Goal: Information Seeking & Learning: Find specific fact

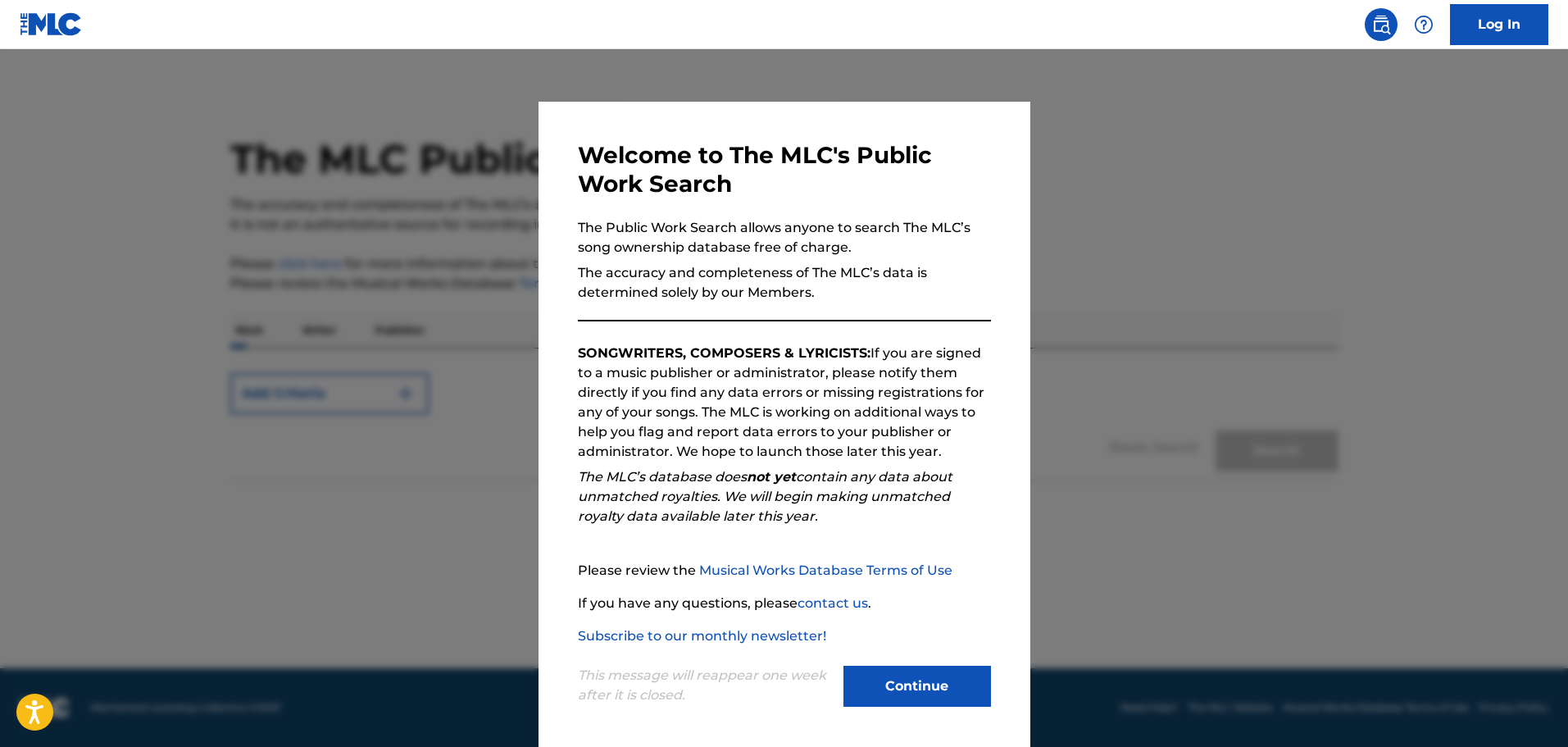
click at [887, 685] on button "Continue" at bounding box center [917, 686] width 148 height 41
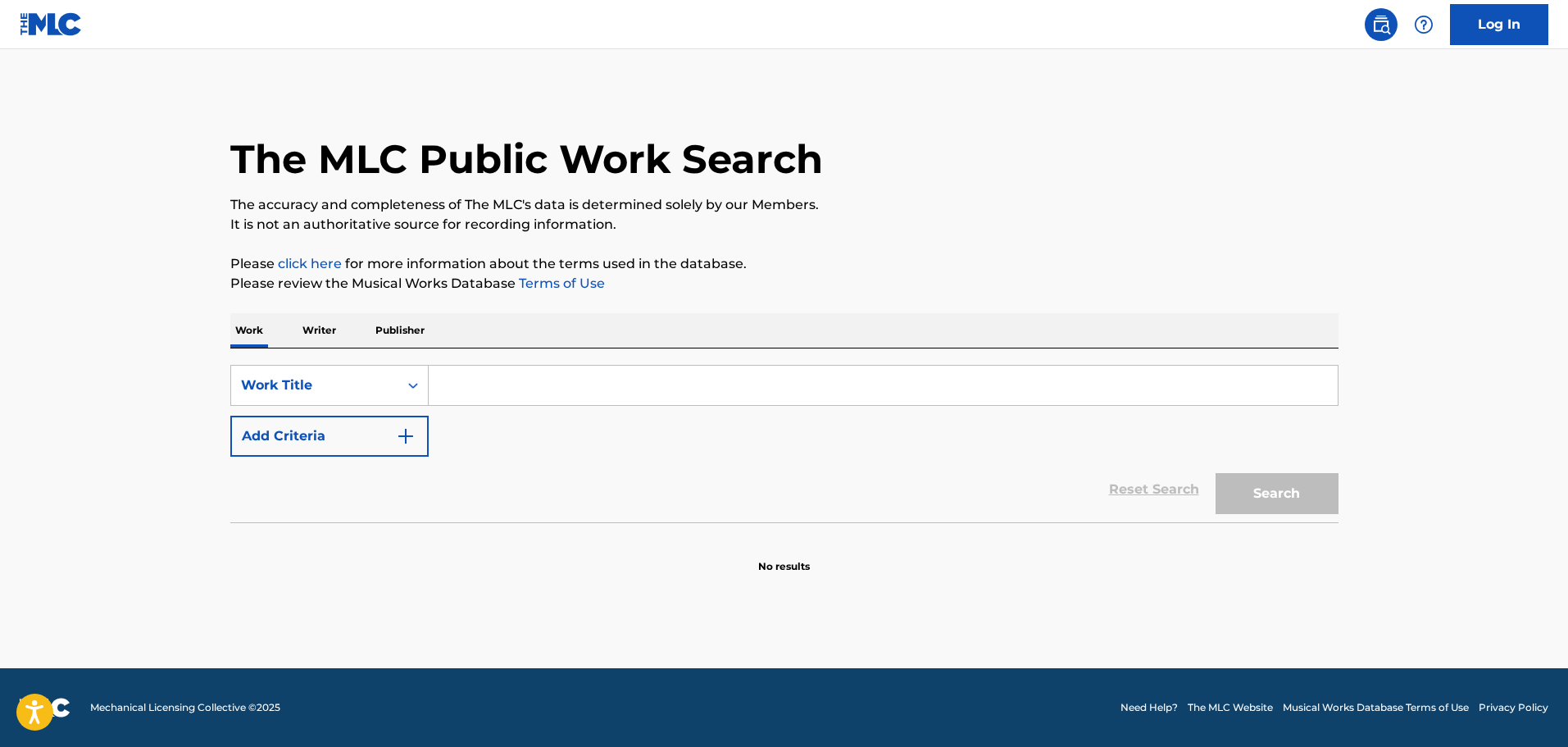
click at [467, 386] on input "Search Form" at bounding box center [883, 385] width 909 height 40
click at [414, 384] on icon "Search Form" at bounding box center [413, 385] width 17 height 17
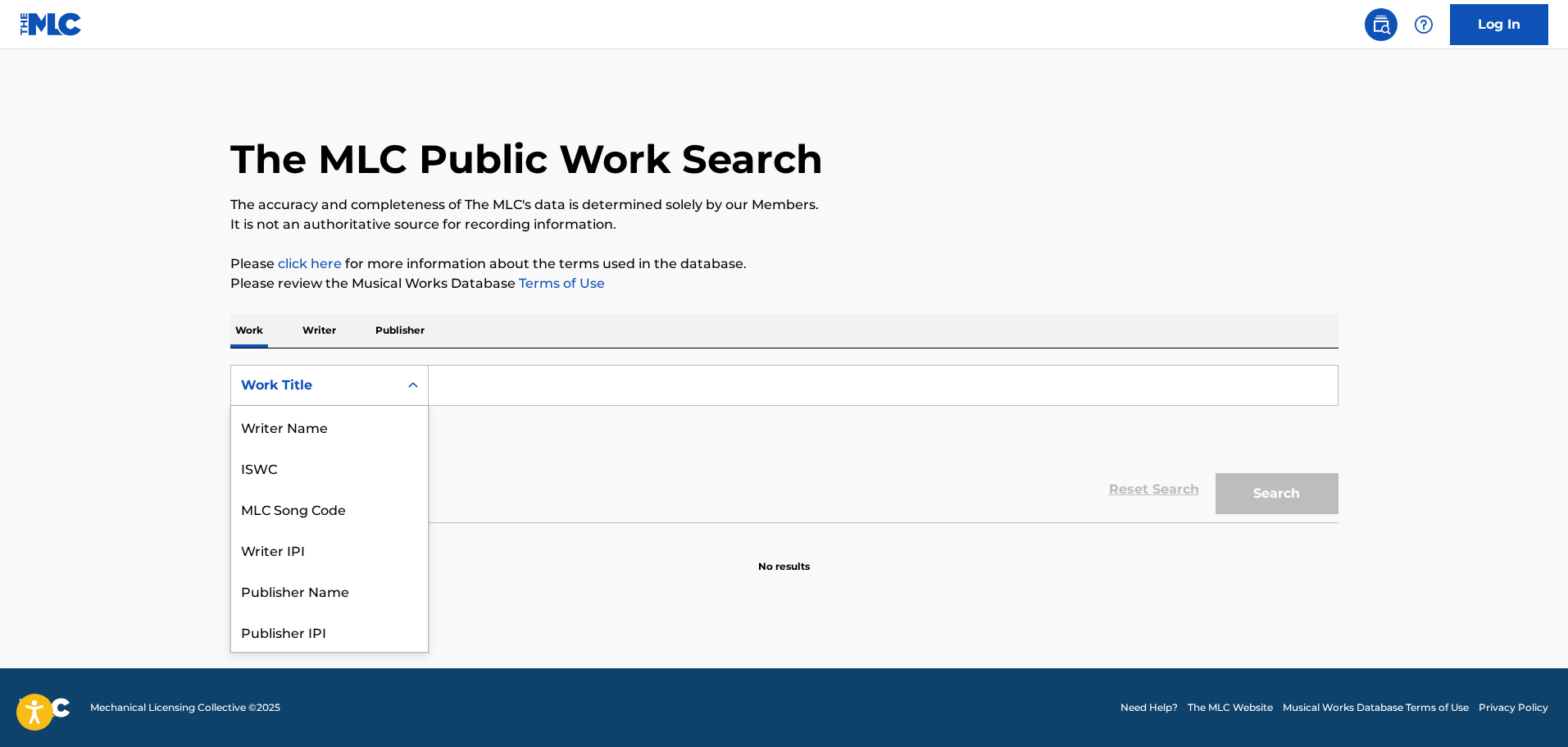
scroll to position [82, 0]
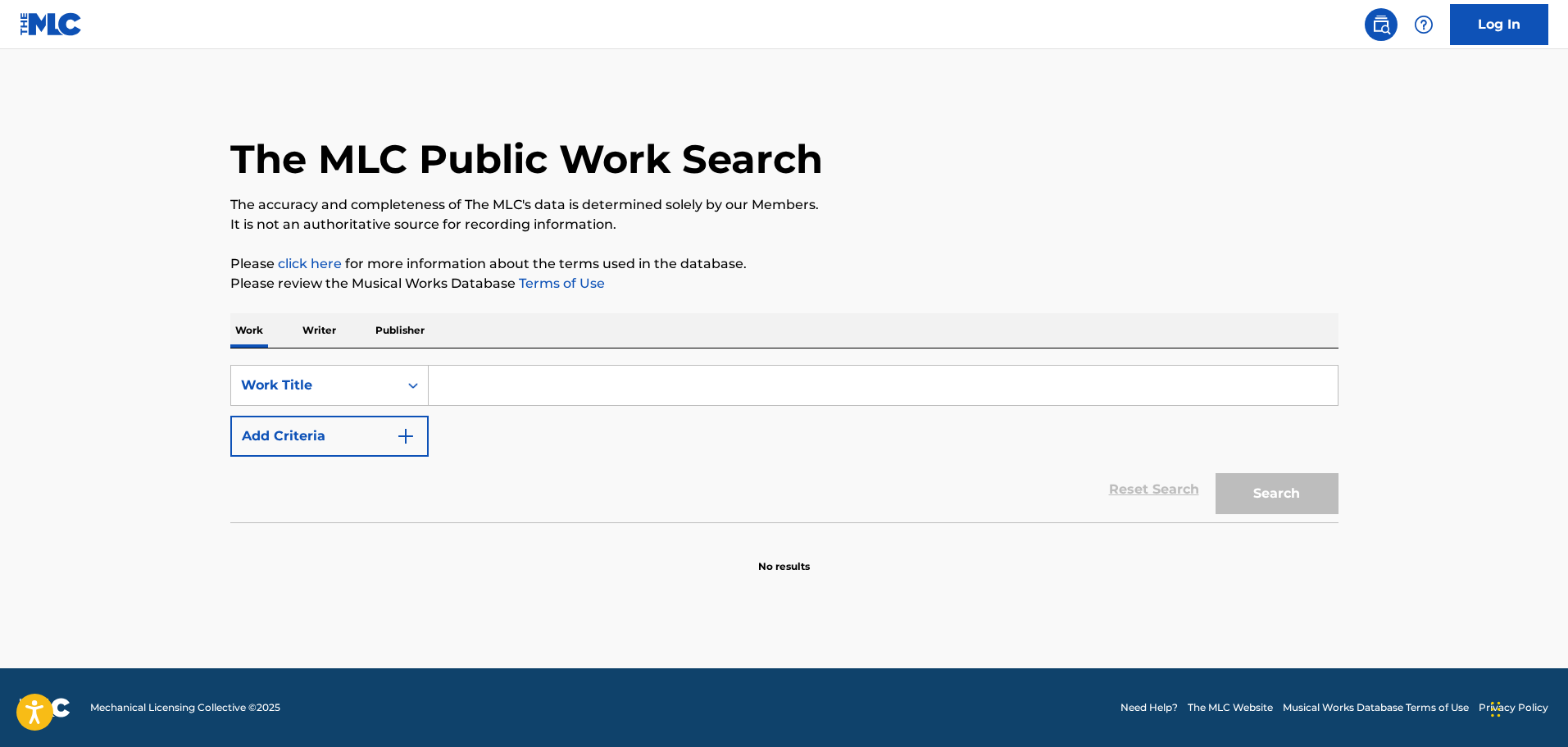
click at [484, 590] on main "The MLC Public Work Search The accuracy and completeness of The MLC's data is d…" at bounding box center [784, 359] width 1568 height 619
click at [325, 330] on p "Writer" at bounding box center [319, 330] width 43 height 34
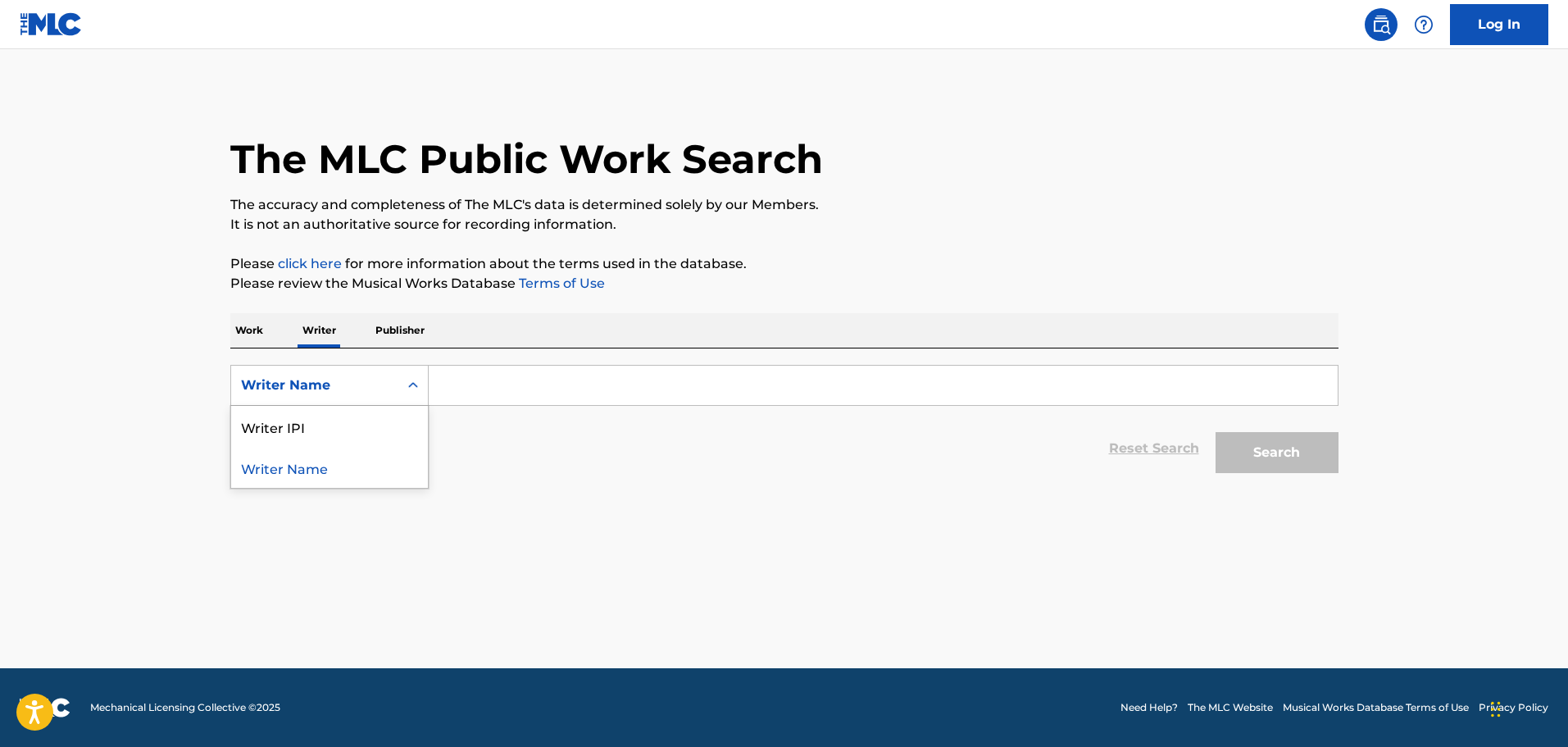
click at [419, 383] on icon "Search Form" at bounding box center [413, 385] width 17 height 17
click at [408, 332] on p "Publisher" at bounding box center [400, 330] width 59 height 34
click at [240, 339] on p "Work" at bounding box center [249, 330] width 38 height 34
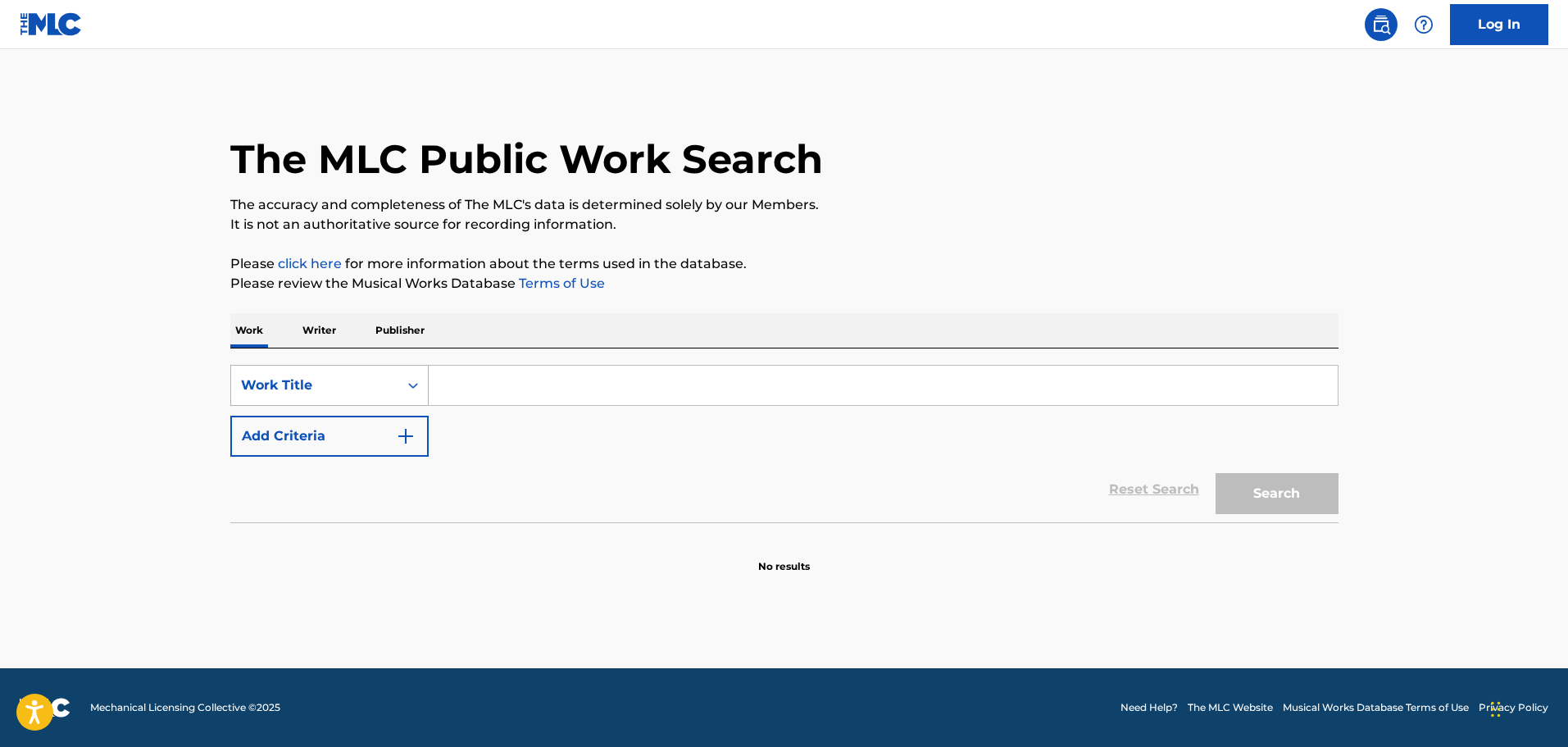
click at [294, 381] on div "Work Title" at bounding box center [314, 385] width 148 height 19
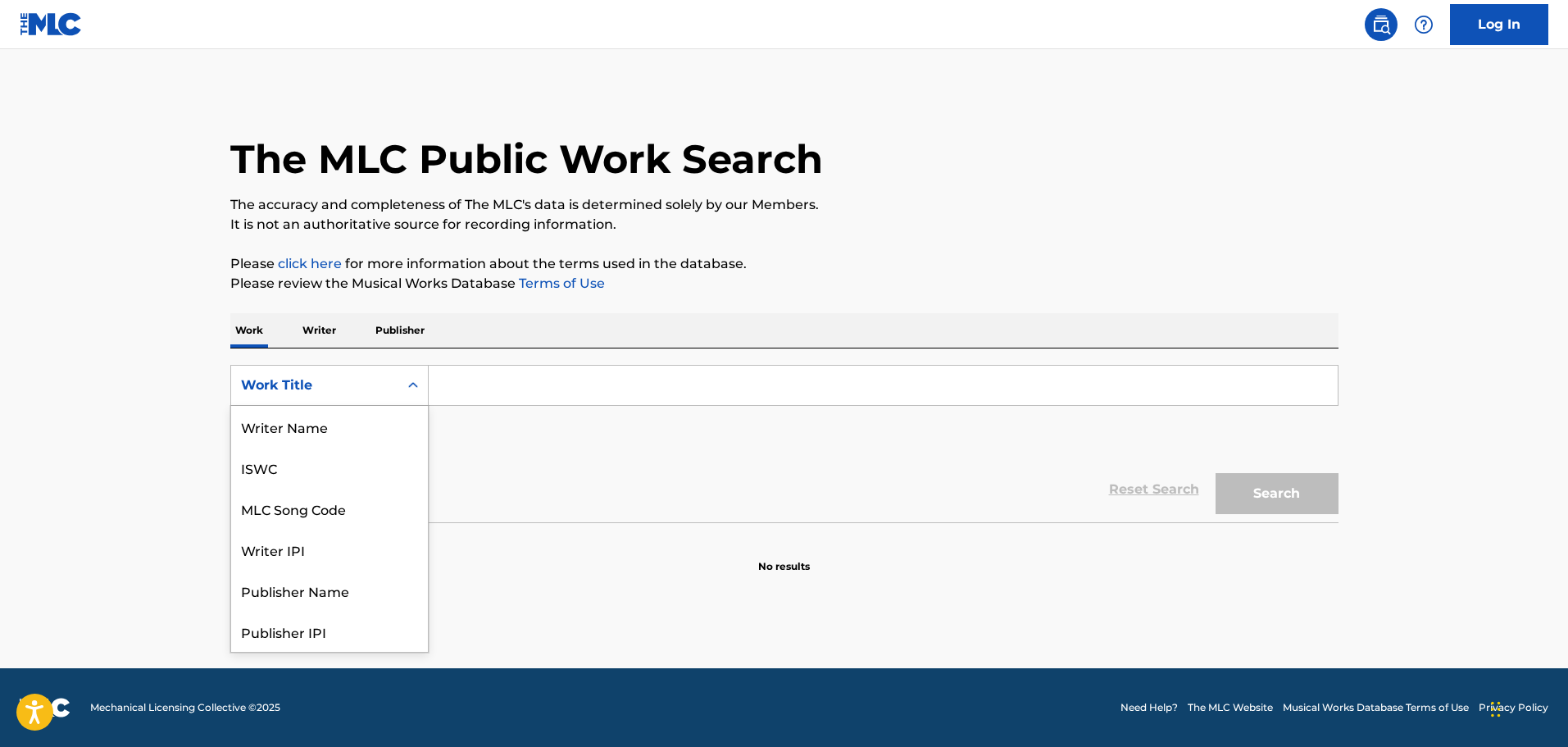
scroll to position [82, 0]
click at [294, 381] on div "Work Title" at bounding box center [314, 385] width 148 height 19
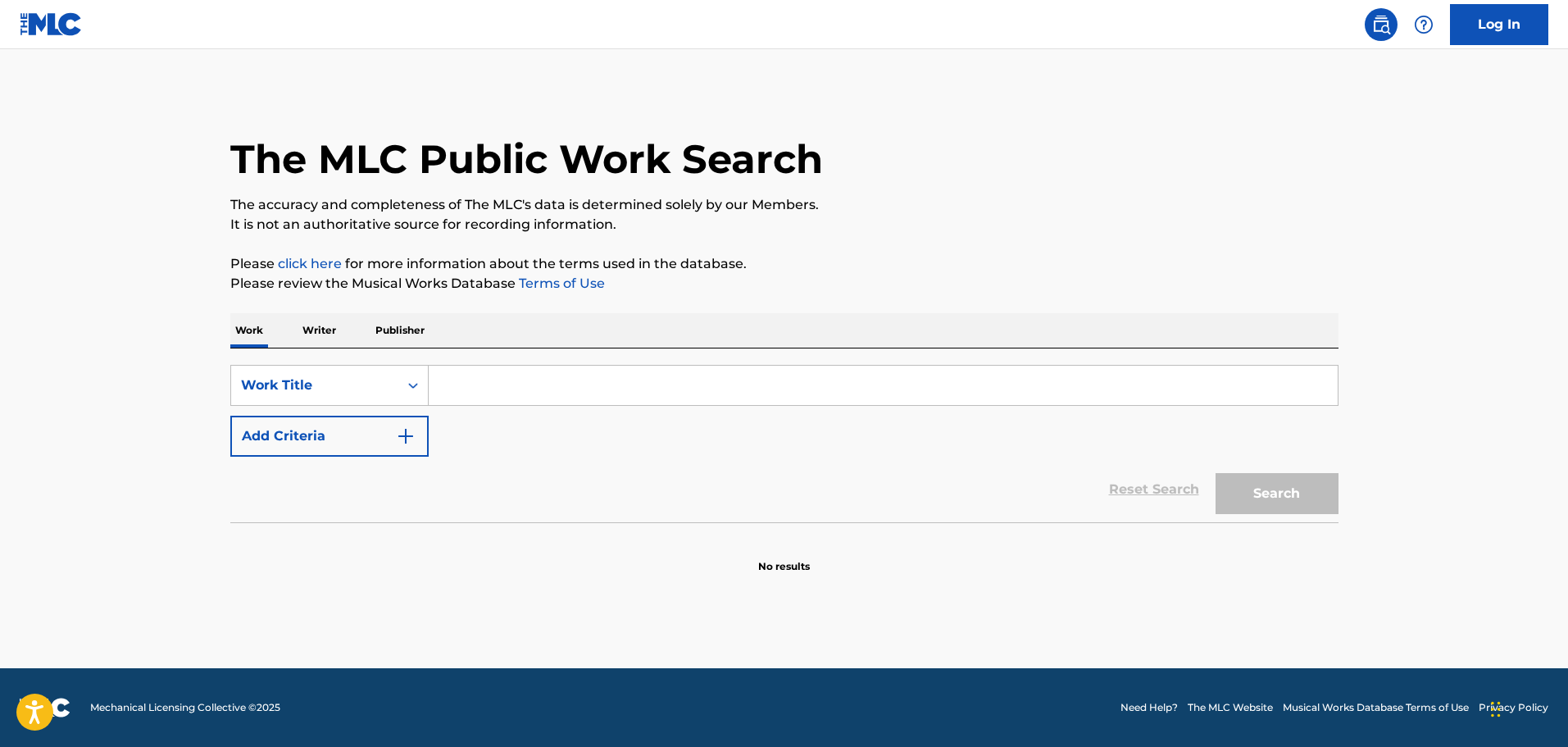
click at [499, 404] on input "Search Form" at bounding box center [883, 385] width 909 height 40
paste input "BODY"
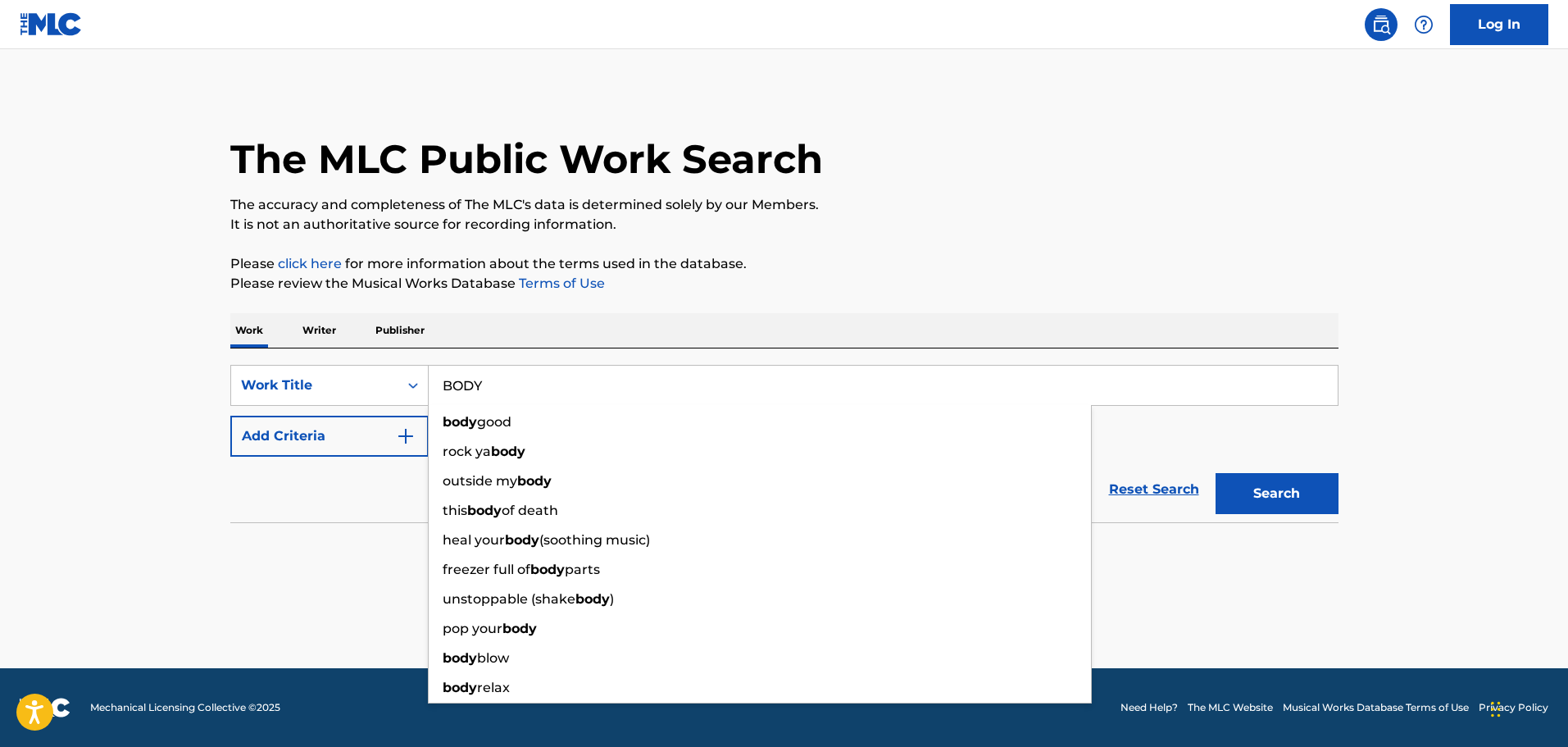
type input "BODY"
click at [316, 334] on p "Writer" at bounding box center [319, 330] width 43 height 34
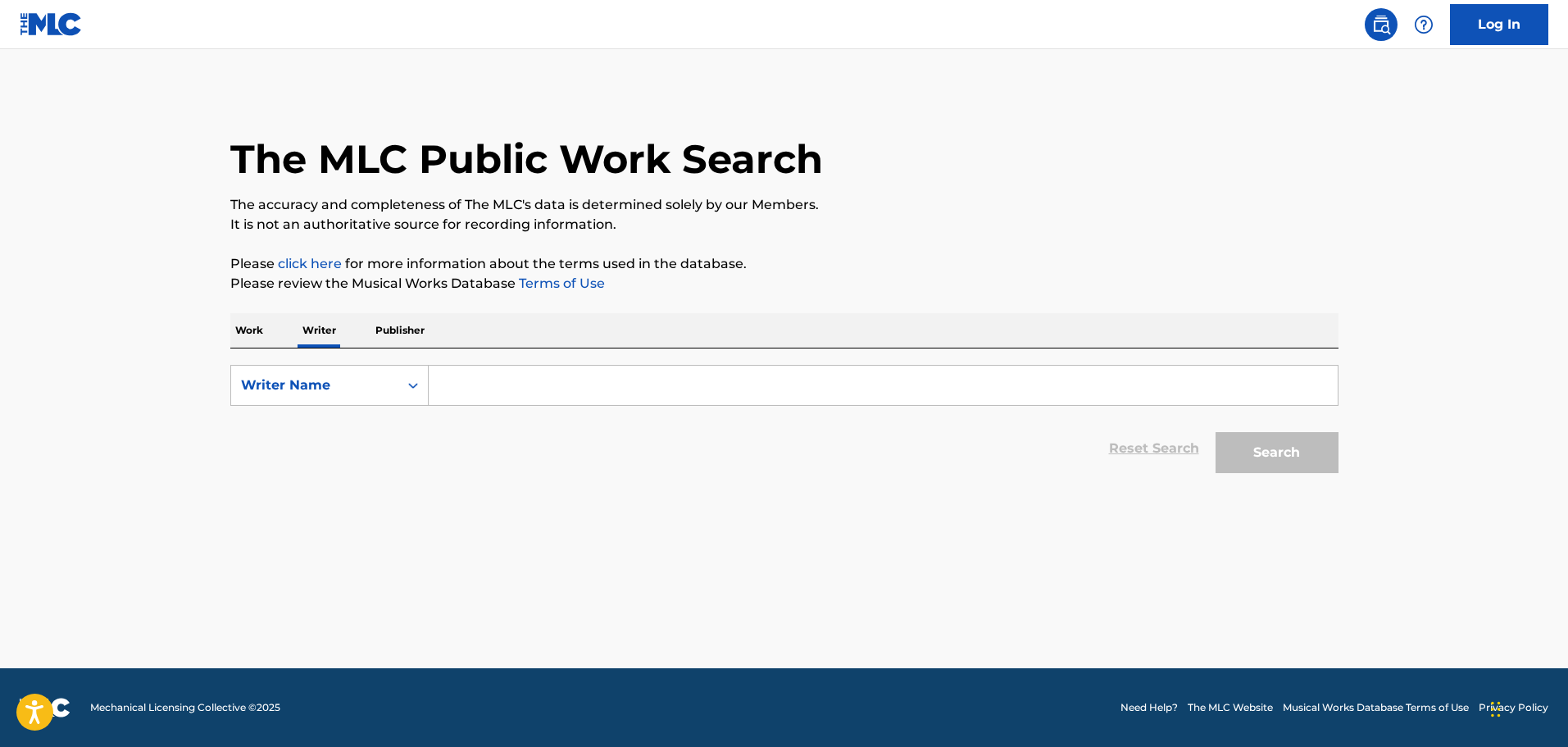
click at [484, 384] on input "Search Form" at bounding box center [883, 385] width 909 height 40
click at [559, 396] on input "Search Form" at bounding box center [883, 385] width 909 height 40
paste input "[PERSON_NAME]"
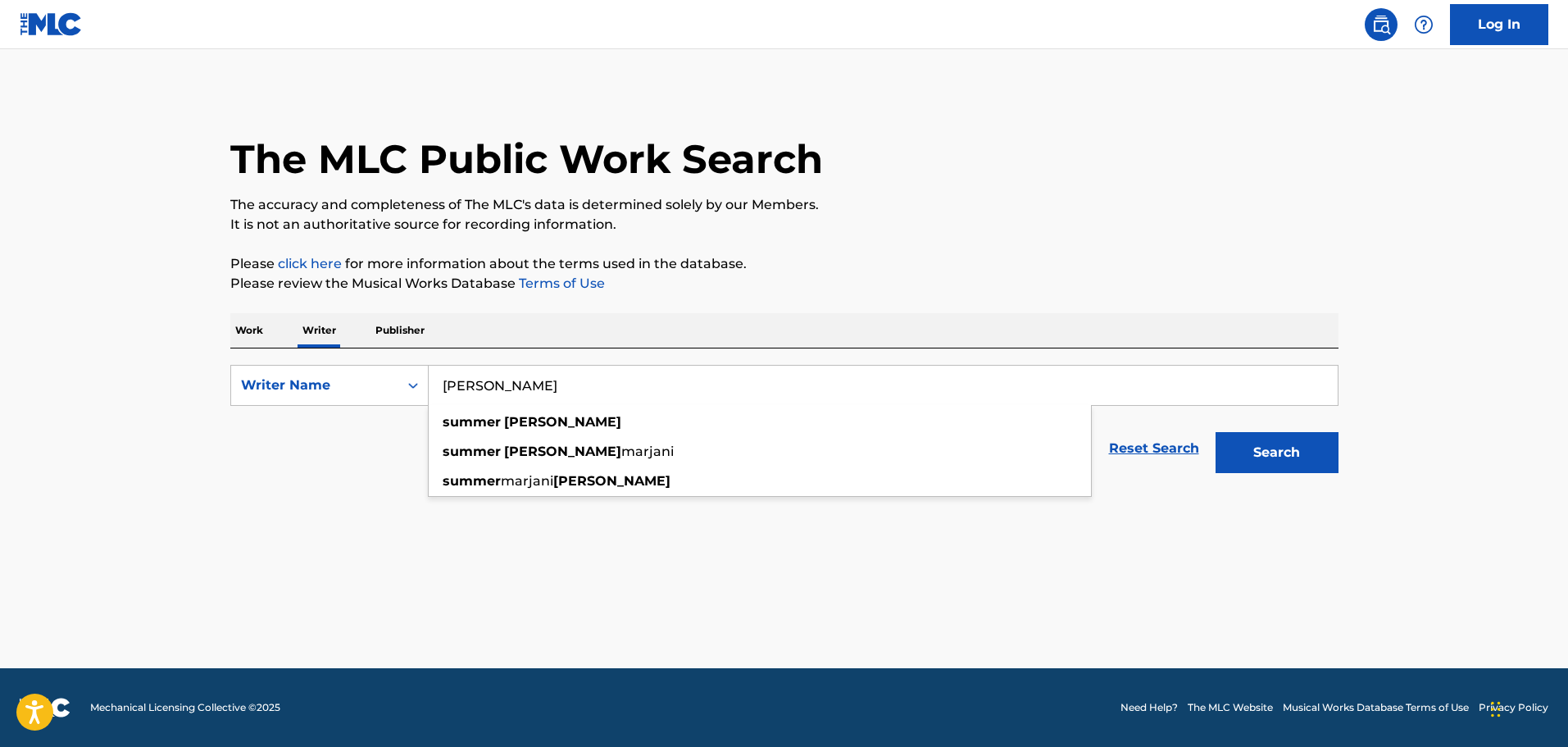
type input "[PERSON_NAME]"
click at [1255, 455] on button "Search" at bounding box center [1277, 453] width 123 height 41
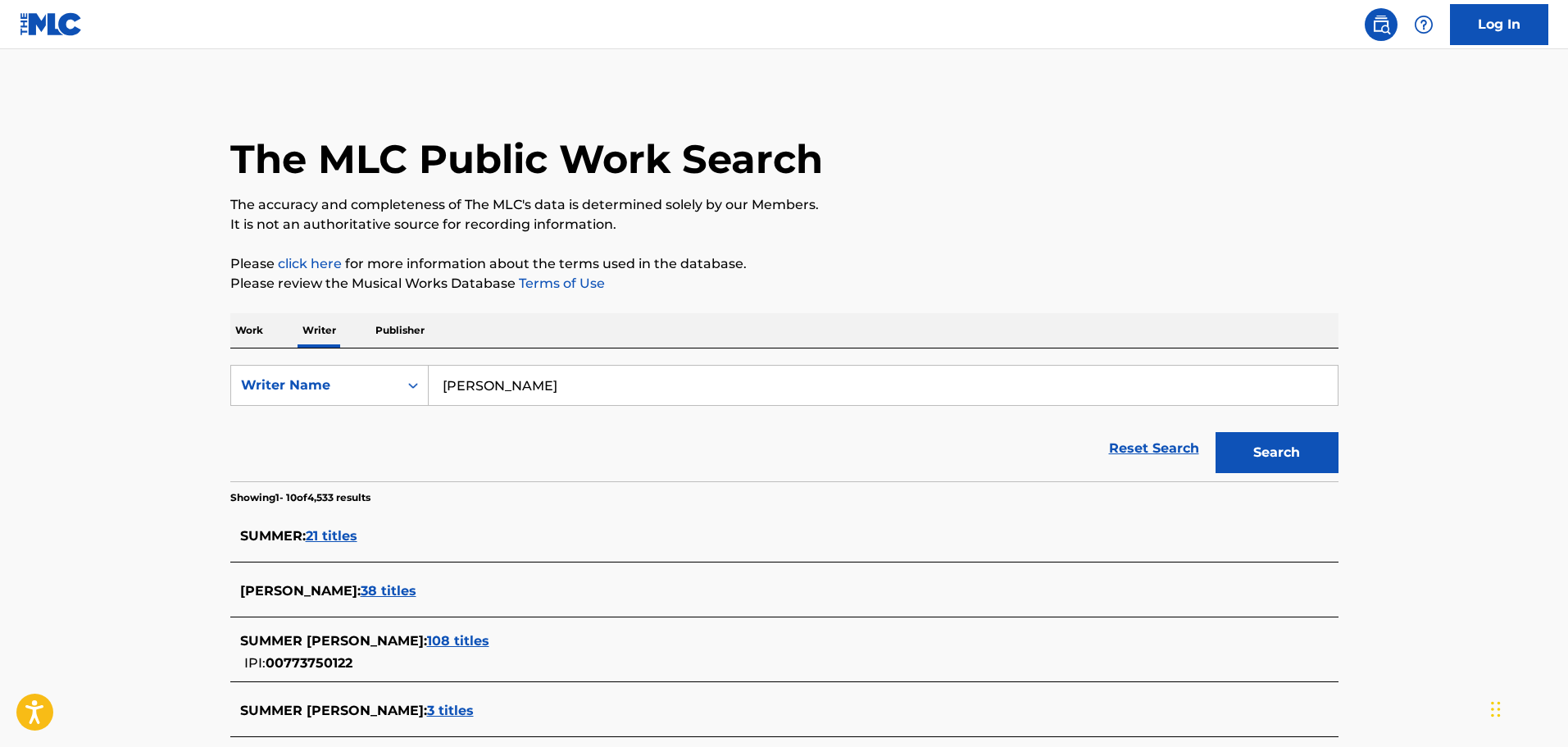
scroll to position [82, 0]
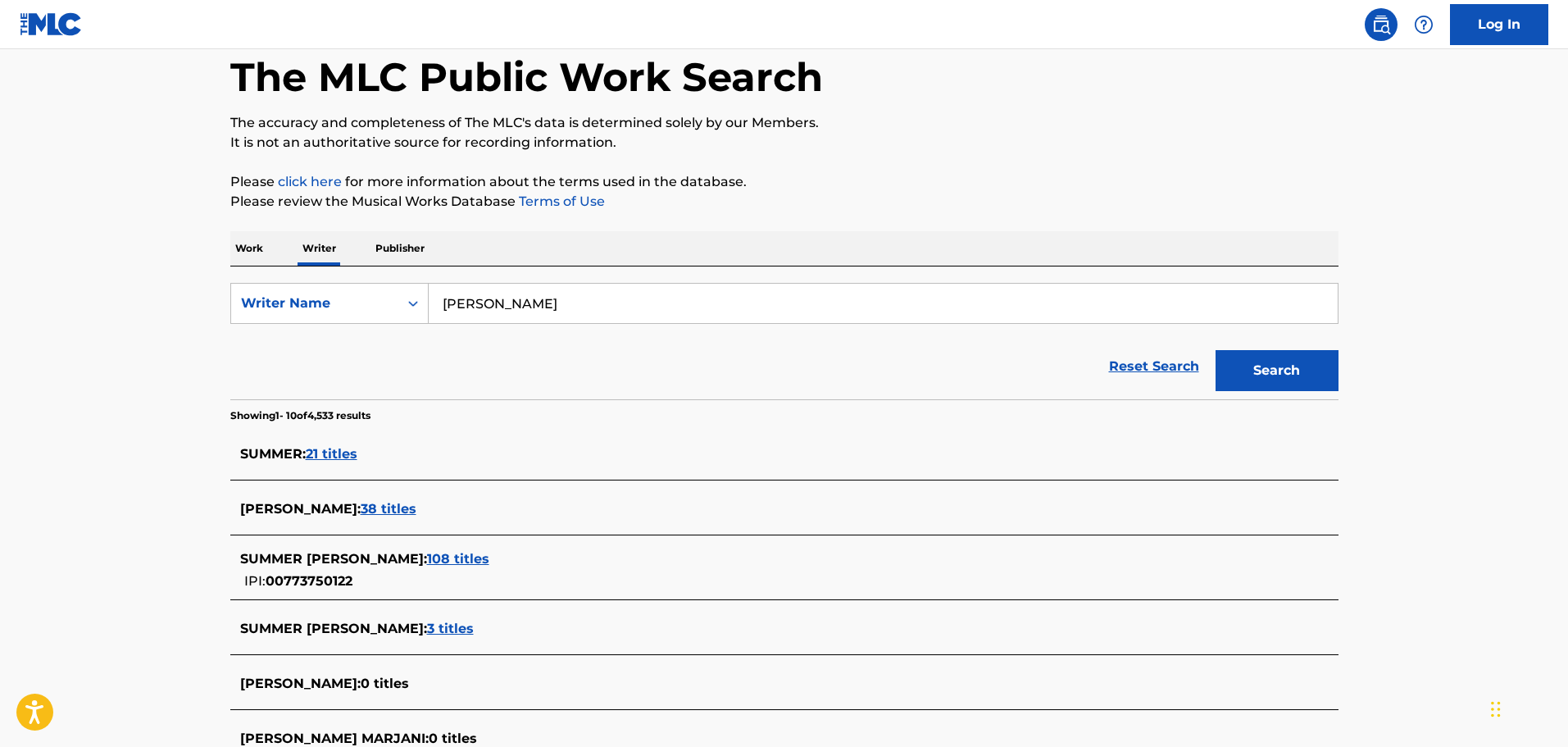
click at [264, 250] on p "Work" at bounding box center [249, 248] width 38 height 34
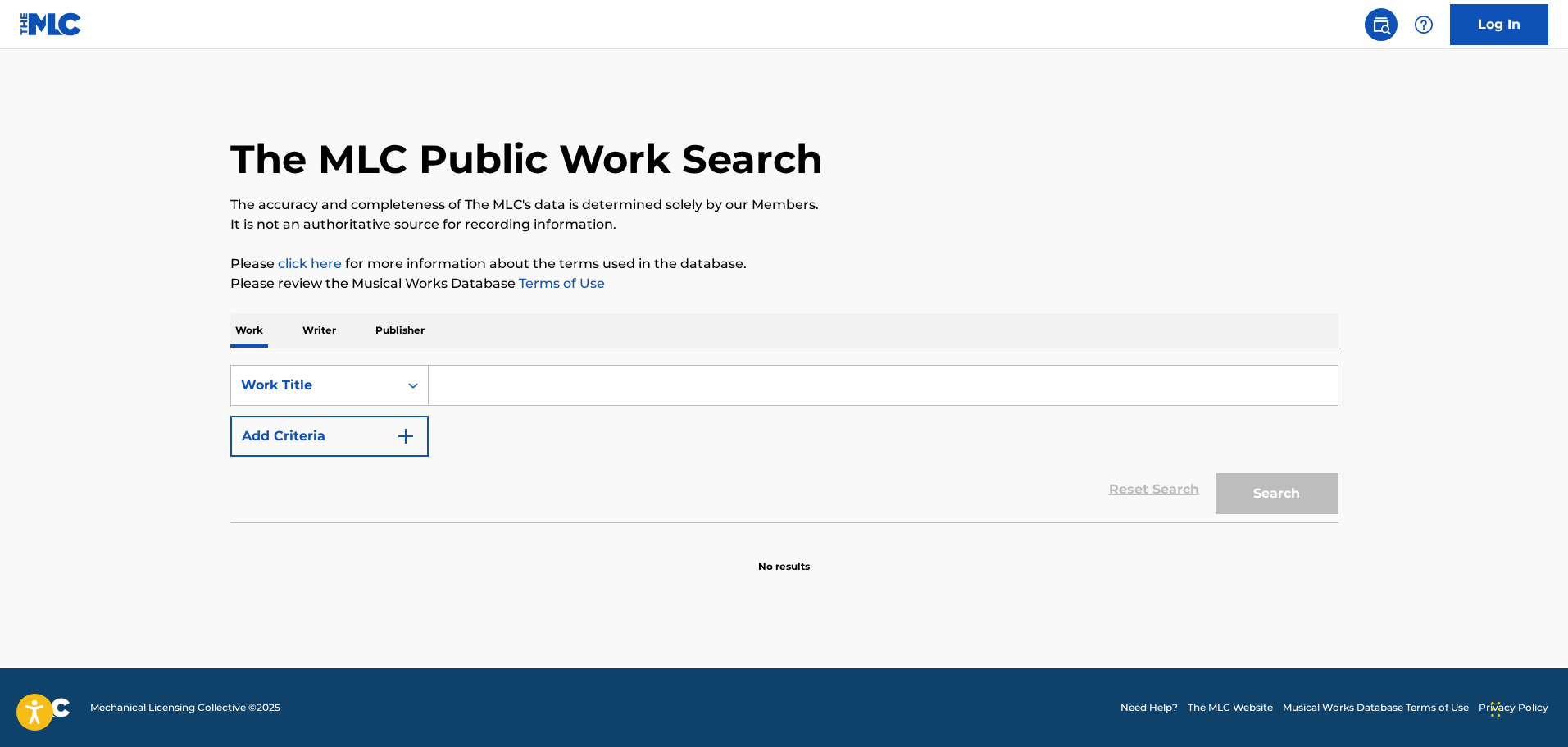
click at [586, 405] on div "Search Form" at bounding box center [884, 385] width 910 height 41
click at [581, 393] on input "Search Form" at bounding box center [883, 385] width 909 height 40
type input "Body - [PERSON_NAME]"
click at [1216, 473] on button "Search" at bounding box center [1277, 493] width 123 height 41
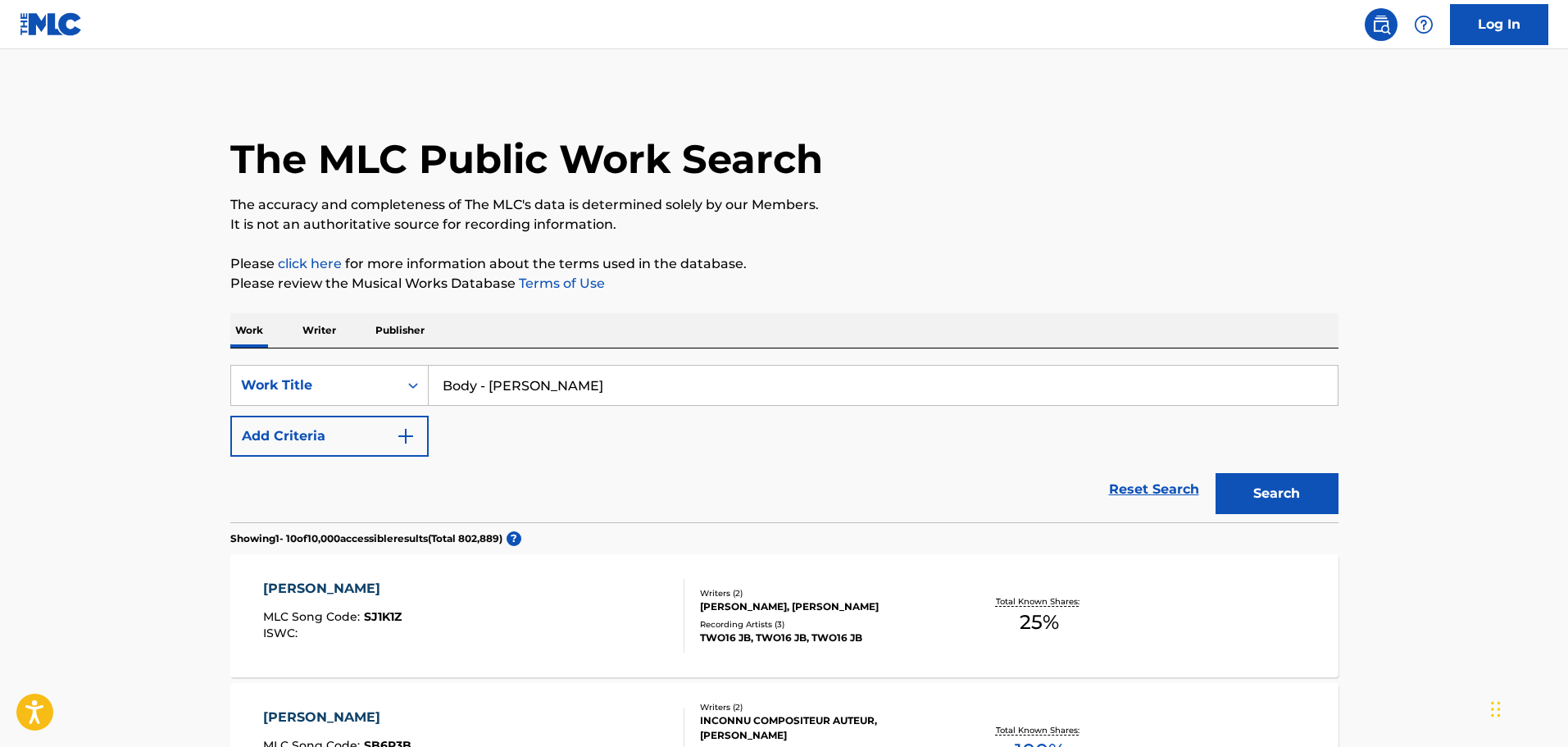
click at [325, 338] on p "Writer" at bounding box center [319, 330] width 43 height 34
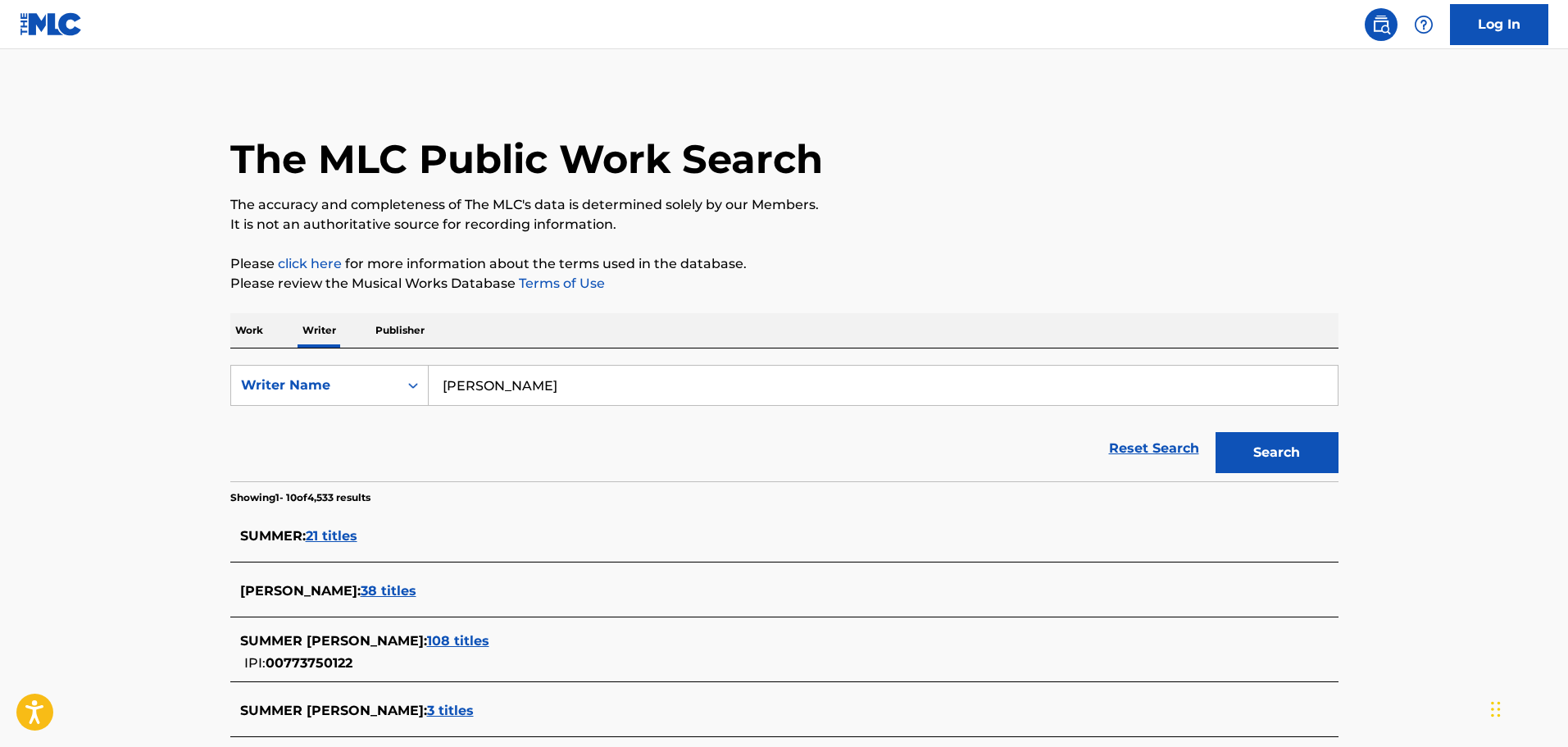
drag, startPoint x: 578, startPoint y: 386, endPoint x: 465, endPoint y: 387, distance: 113.0
click at [465, 387] on input "[PERSON_NAME]" at bounding box center [883, 385] width 909 height 40
click at [415, 337] on p "Publisher" at bounding box center [400, 330] width 59 height 34
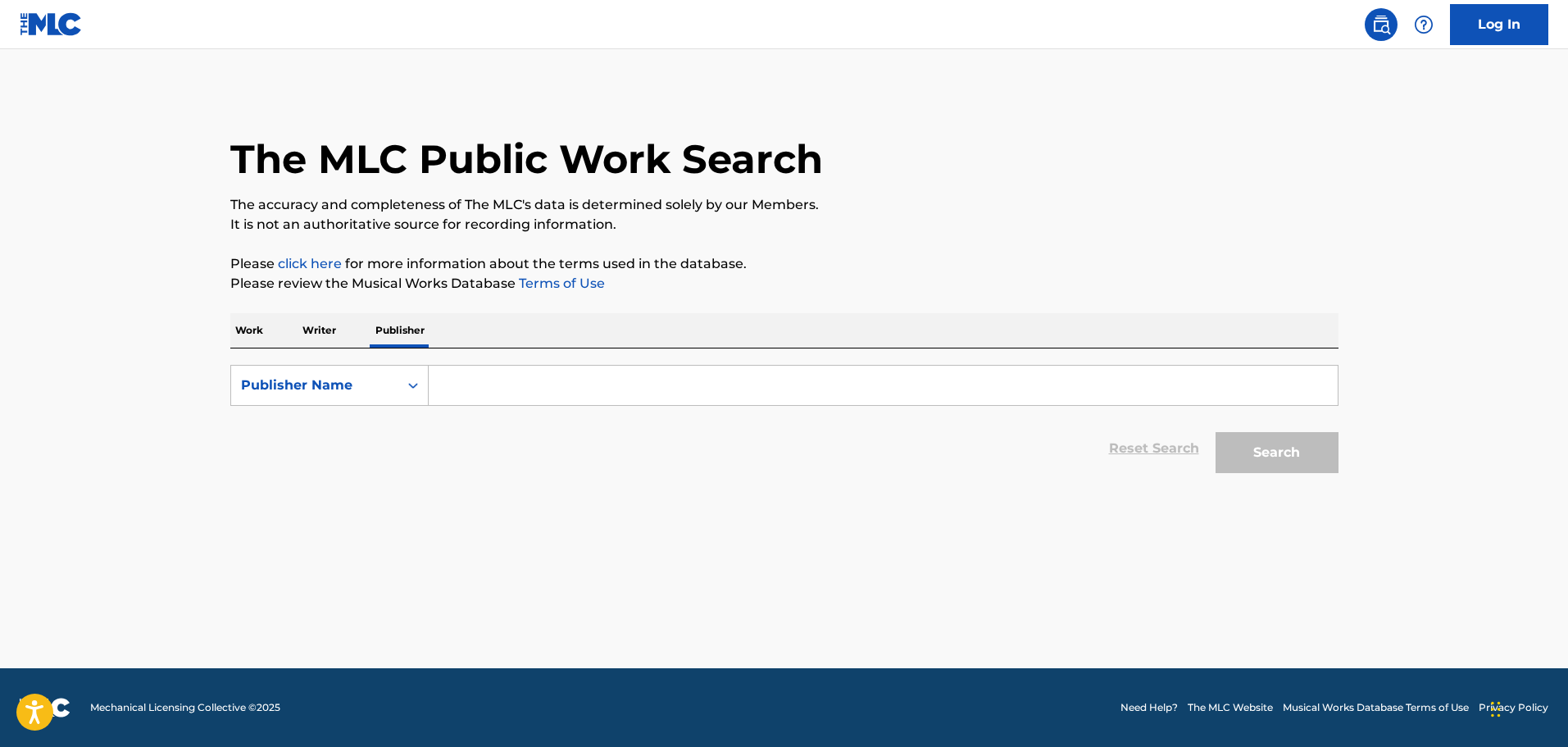
click at [333, 327] on p "Writer" at bounding box center [319, 330] width 43 height 34
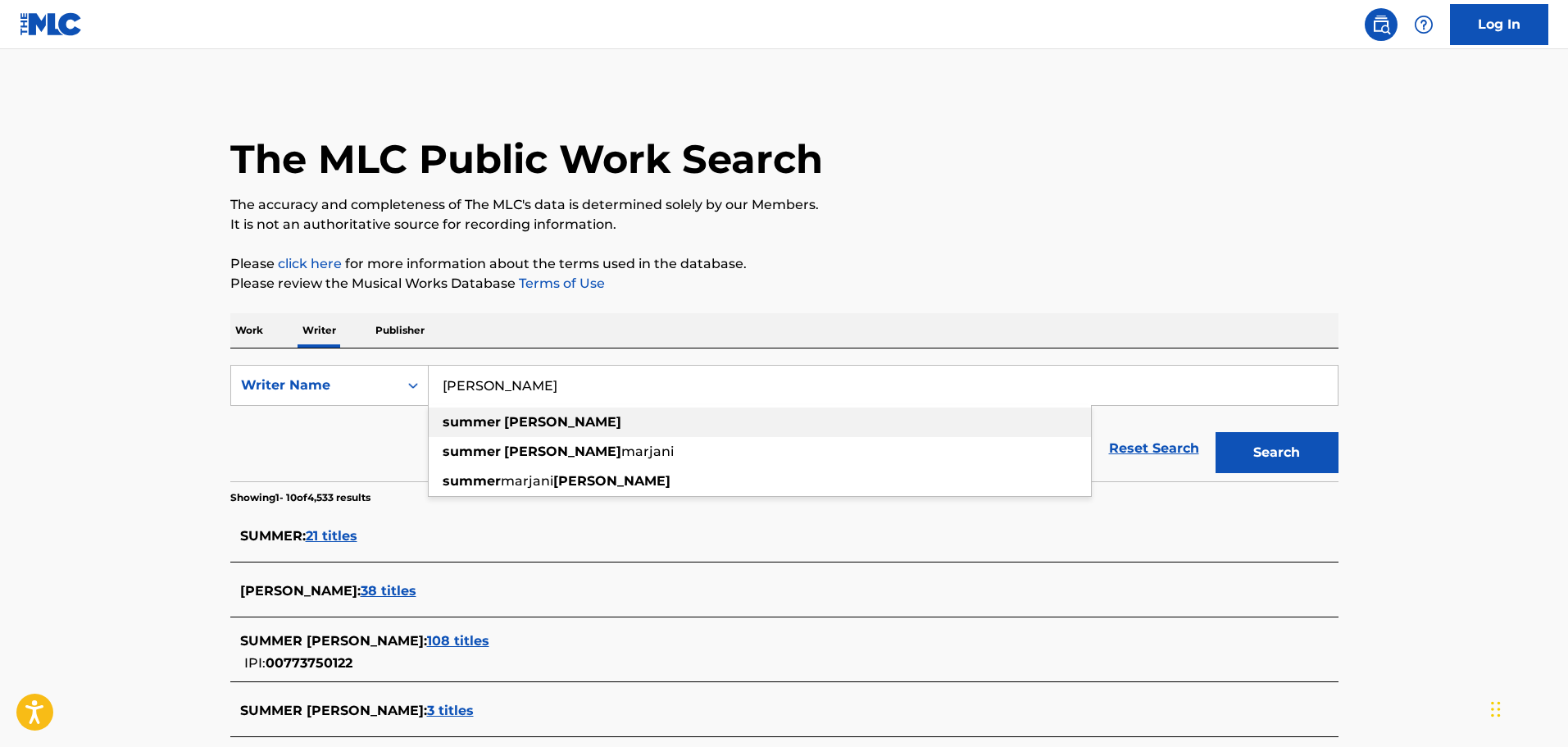
drag, startPoint x: 620, startPoint y: 396, endPoint x: 407, endPoint y: 410, distance: 213.5
click at [434, 405] on div "[PERSON_NAME] [PERSON_NAME] [PERSON_NAME] [PERSON_NAME] [PERSON_NAME]" at bounding box center [883, 385] width 909 height 40
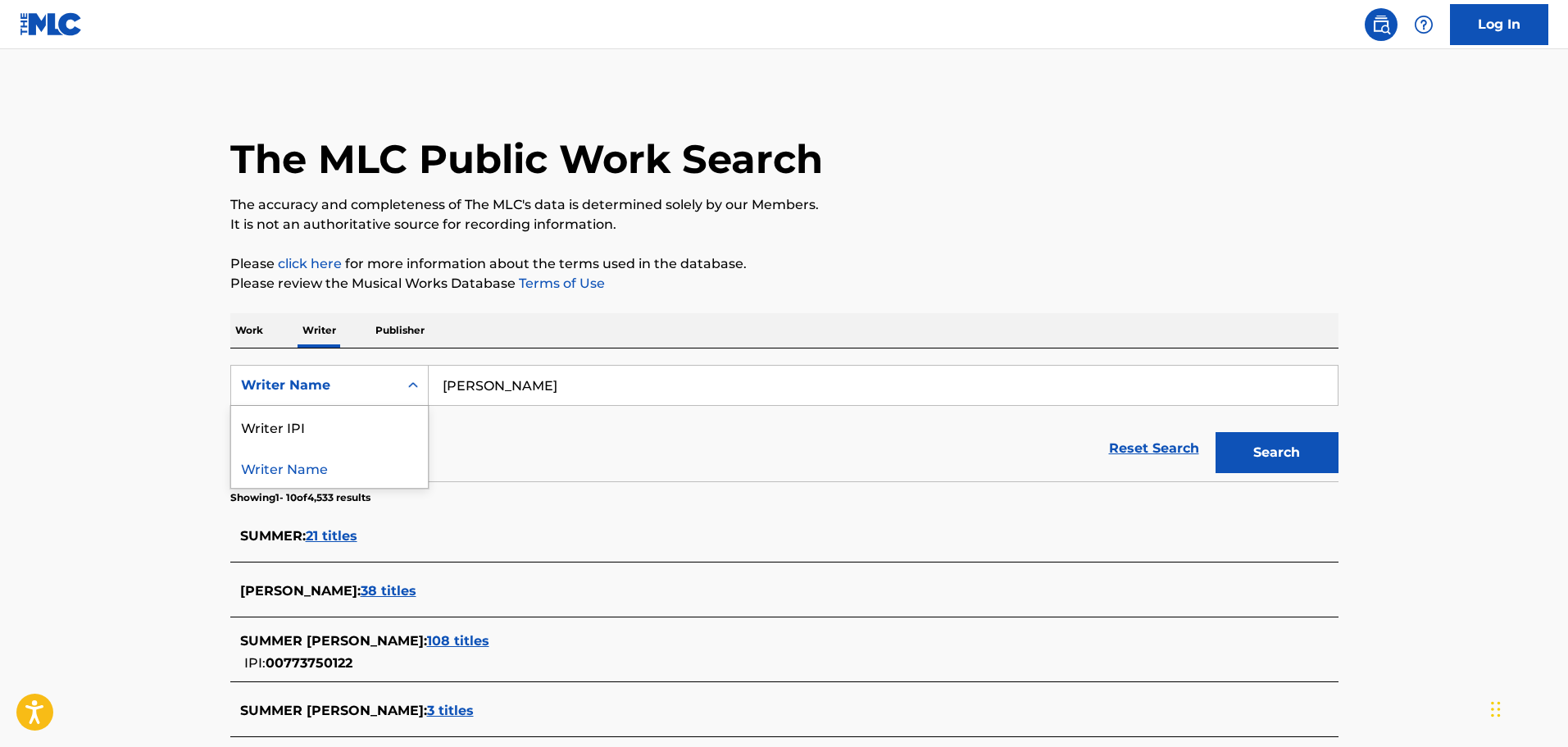
click at [410, 392] on icon "Search Form" at bounding box center [413, 385] width 17 height 17
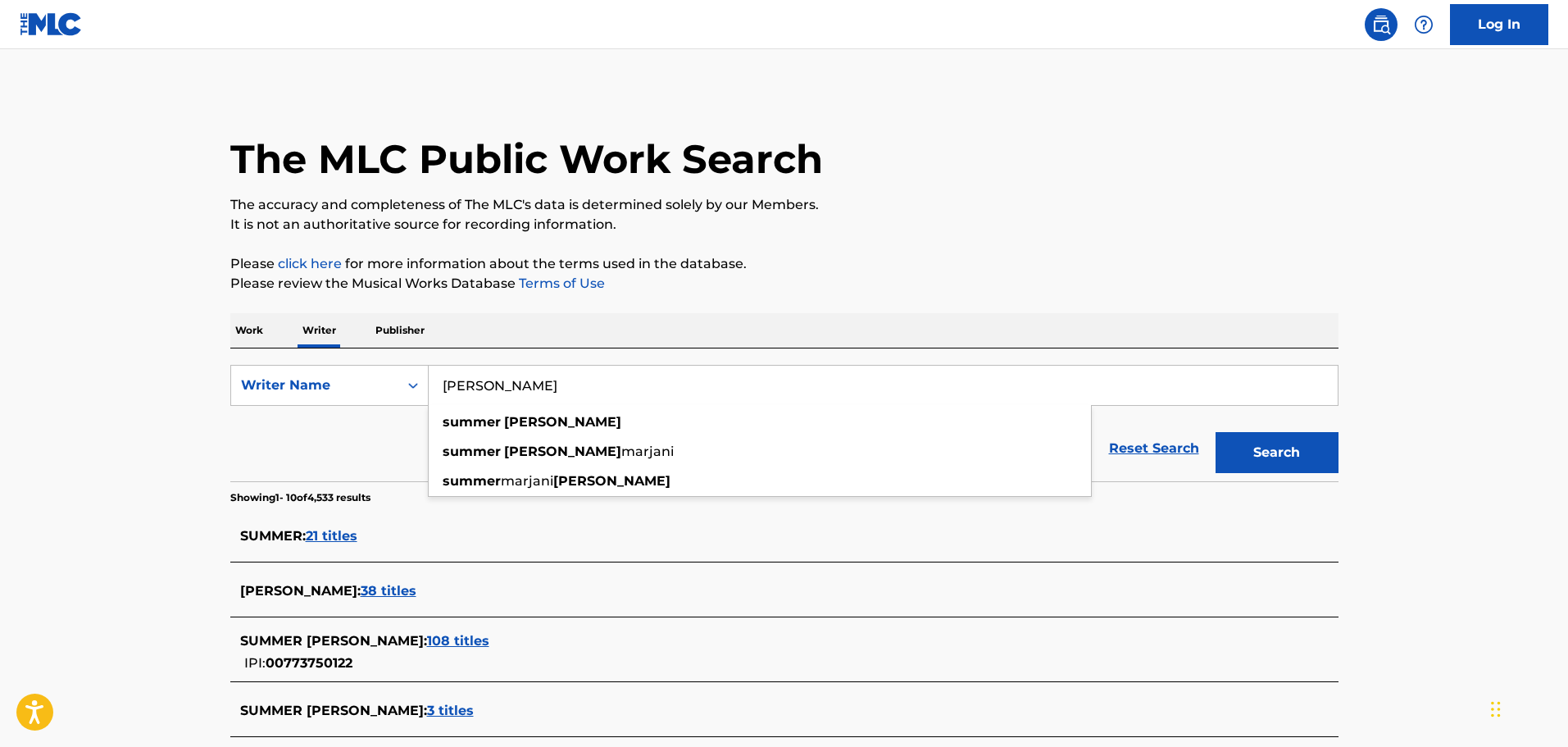
drag, startPoint x: 561, startPoint y: 386, endPoint x: 450, endPoint y: 407, distance: 113.0
click at [450, 405] on div "[PERSON_NAME] [PERSON_NAME] [PERSON_NAME] [PERSON_NAME] [PERSON_NAME]" at bounding box center [883, 385] width 909 height 40
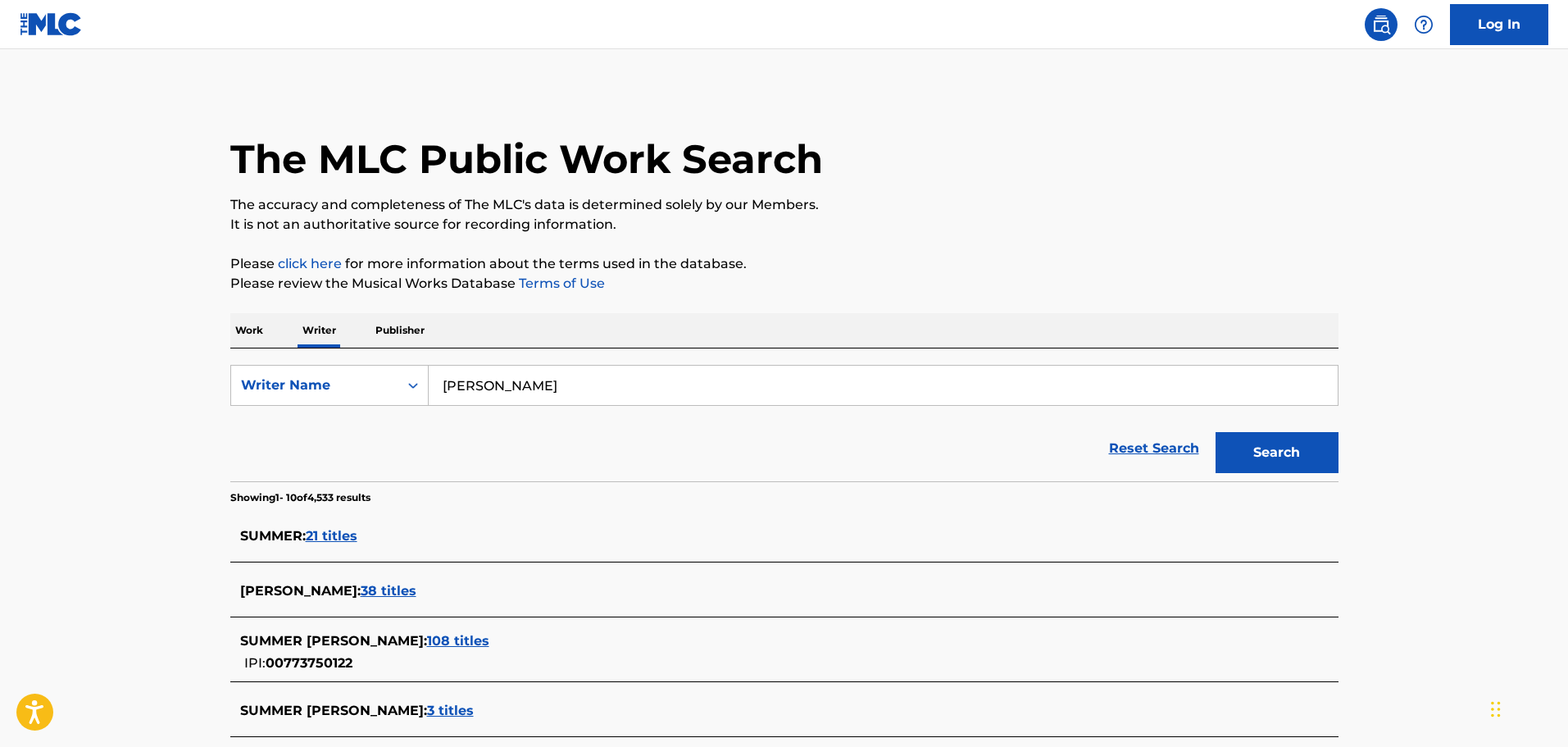
drag, startPoint x: 704, startPoint y: 559, endPoint x: 645, endPoint y: 540, distance: 62.0
click at [703, 559] on div "SUMMER : 21 titles" at bounding box center [784, 538] width 1109 height 49
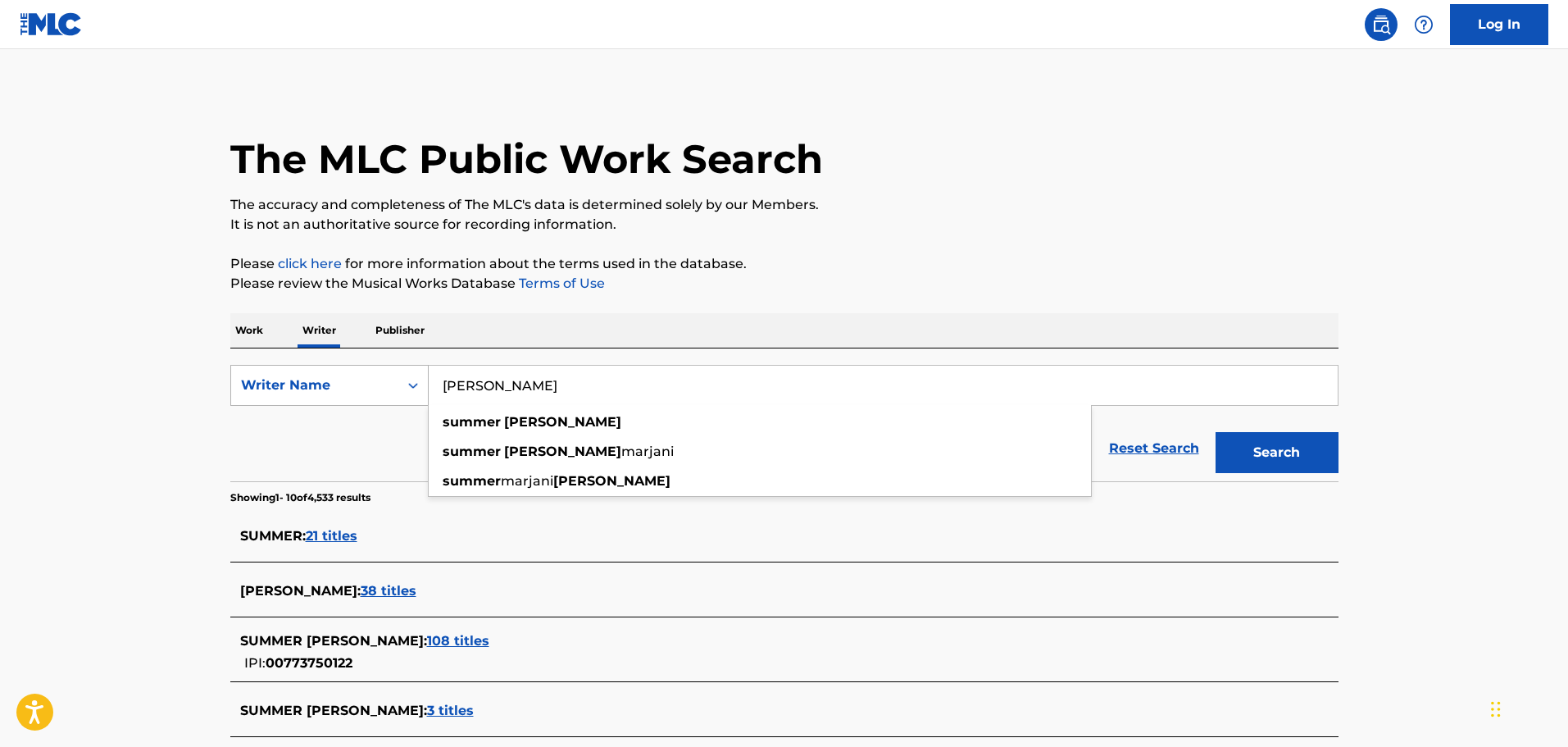
drag, startPoint x: 590, startPoint y: 374, endPoint x: 413, endPoint y: 392, distance: 177.9
click at [413, 392] on div "SearchWithCriteriaf3911582-3ffc-4337-a50b-29229c5772d5 Writer Name [PERSON_NAME…" at bounding box center [784, 385] width 1109 height 41
paste input "[PERSON_NAME]"
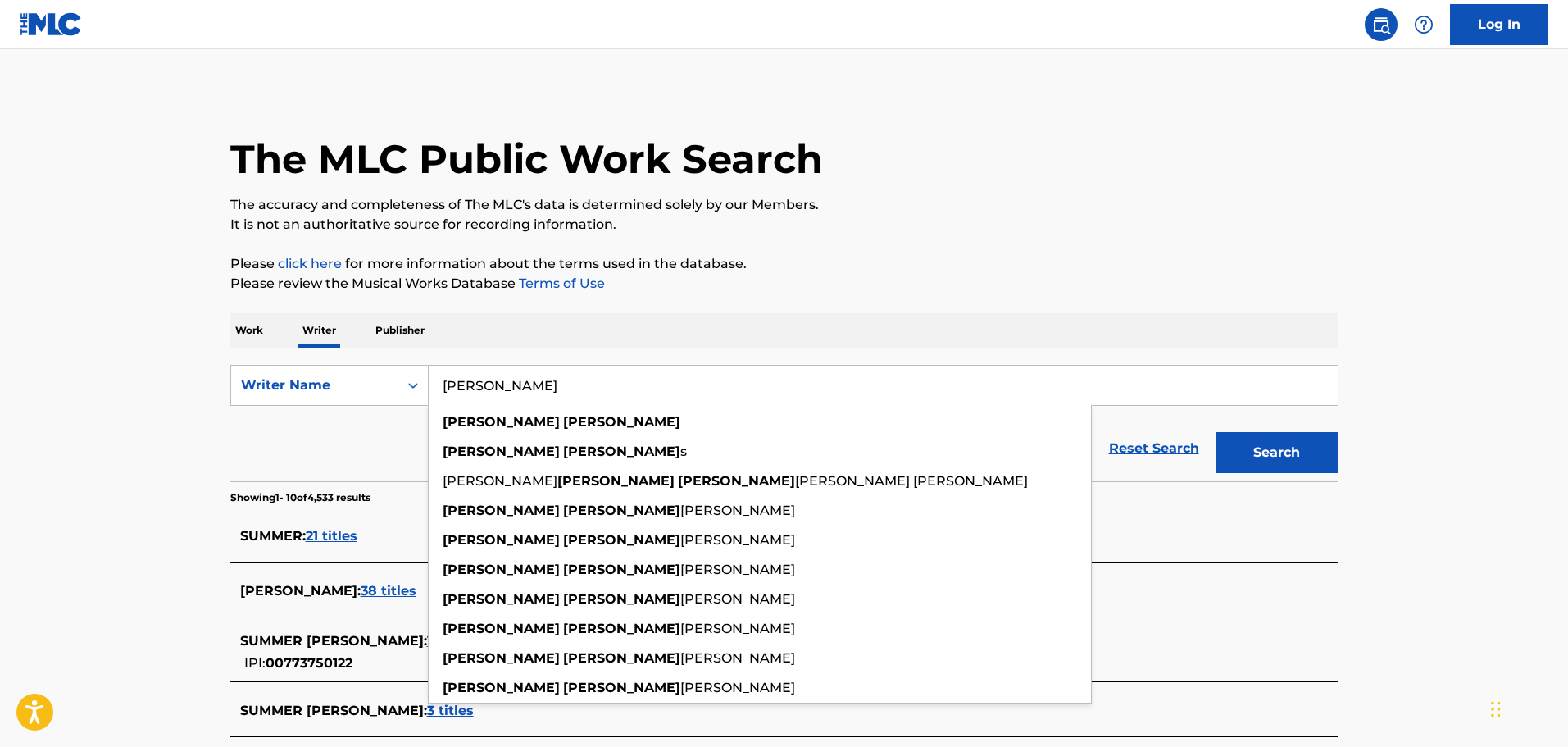
type input "[PERSON_NAME]"
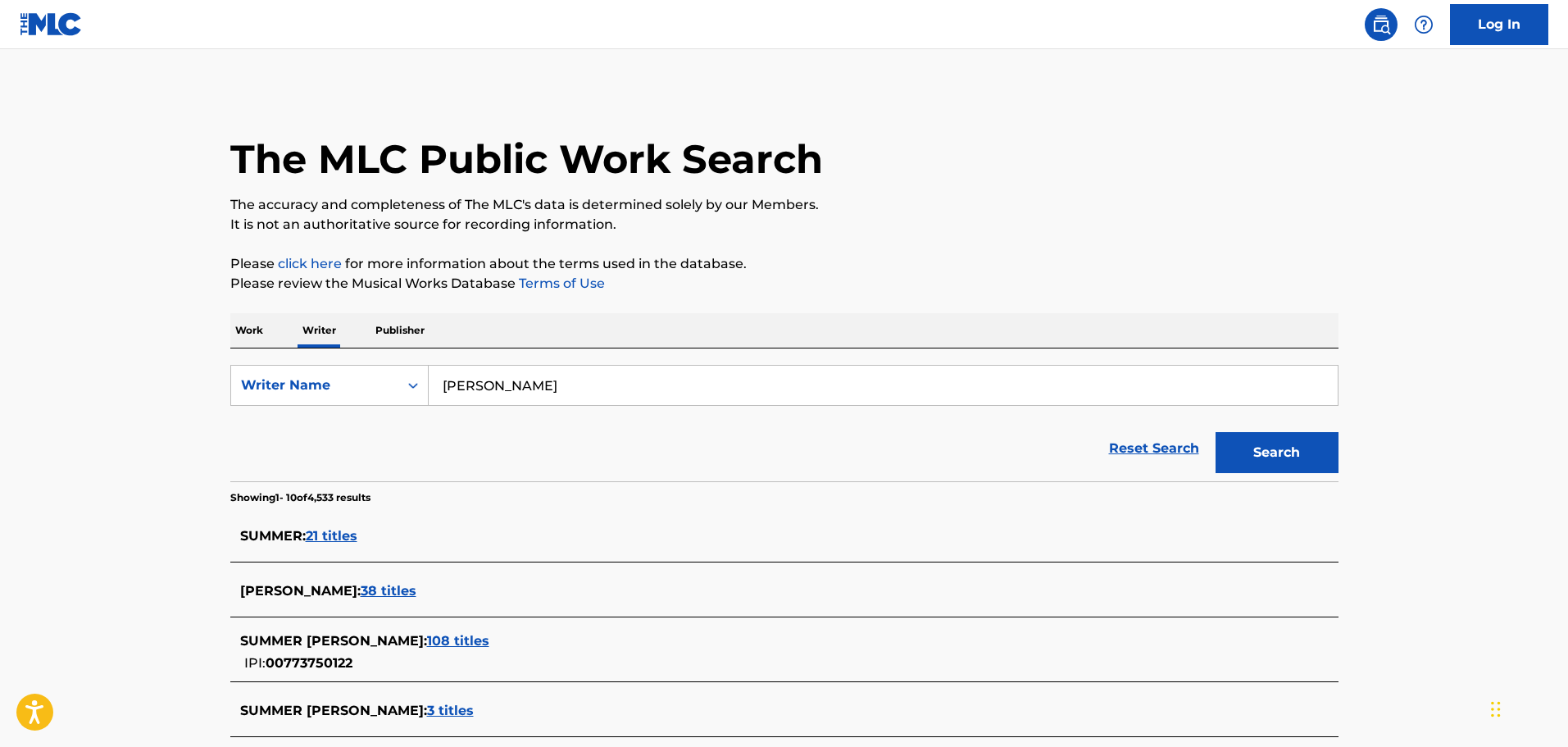
click at [1297, 454] on button "Search" at bounding box center [1277, 453] width 123 height 41
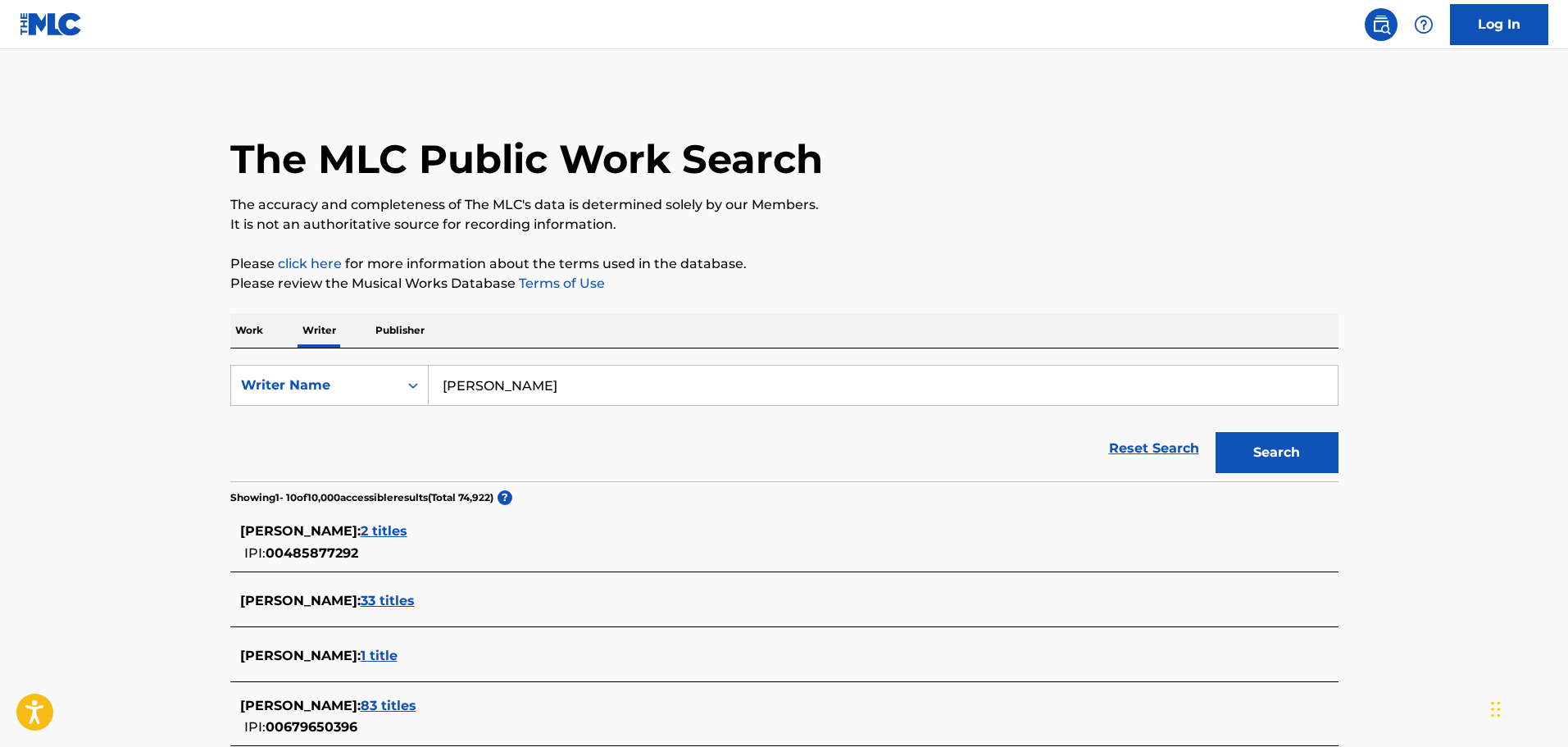
click at [361, 533] on span "2 titles" at bounding box center [384, 531] width 47 height 16
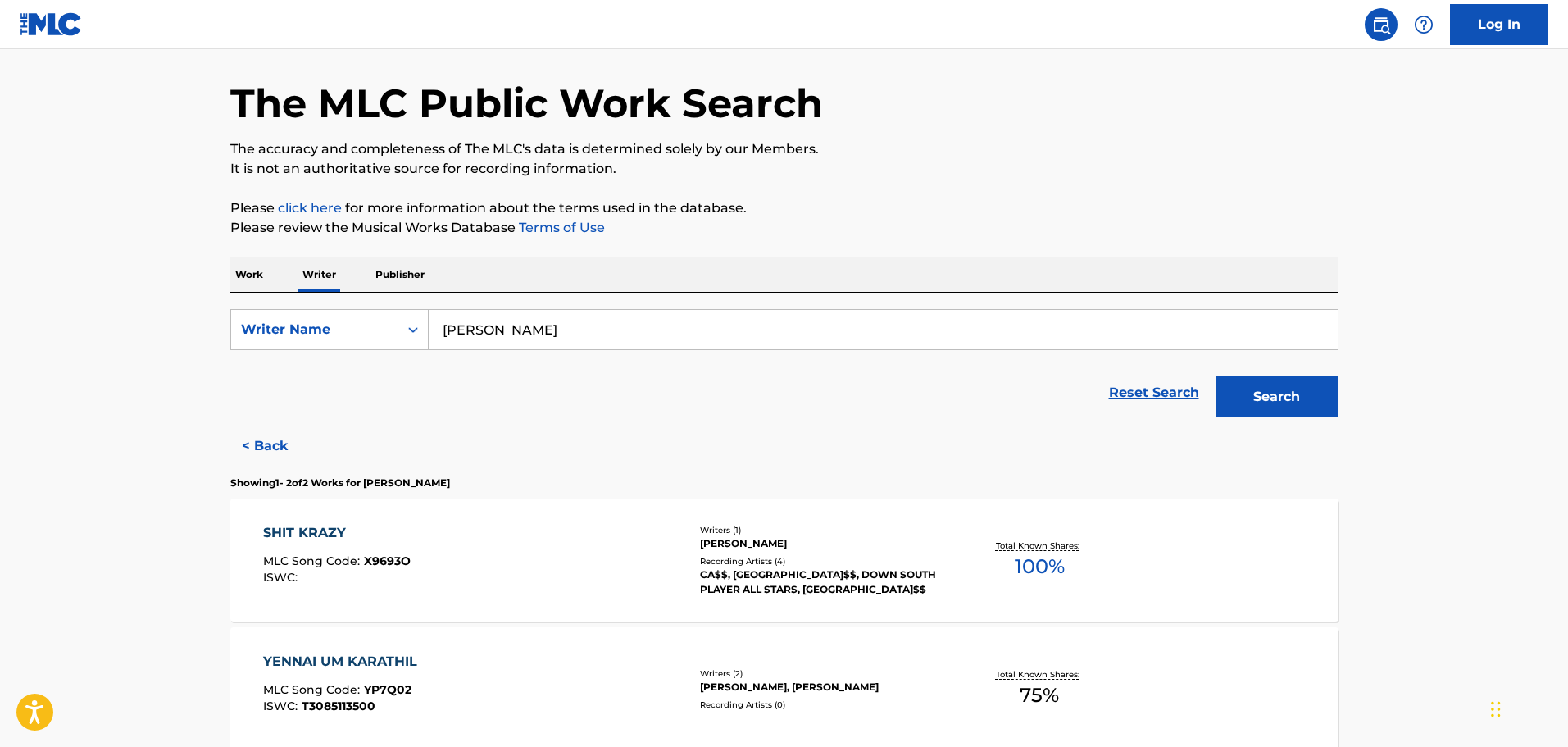
scroll to position [82, 0]
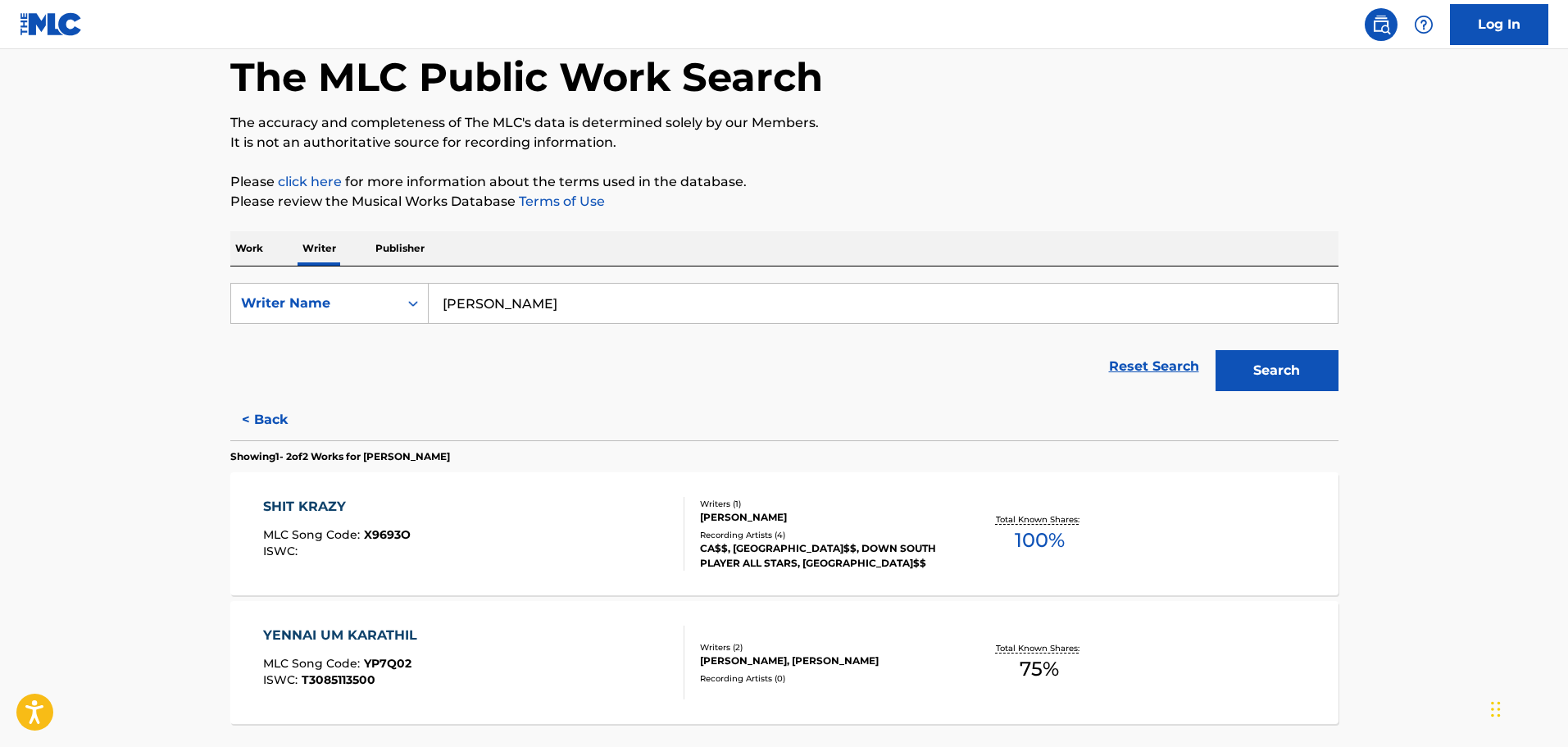
click at [257, 425] on button "< Back" at bounding box center [279, 419] width 98 height 41
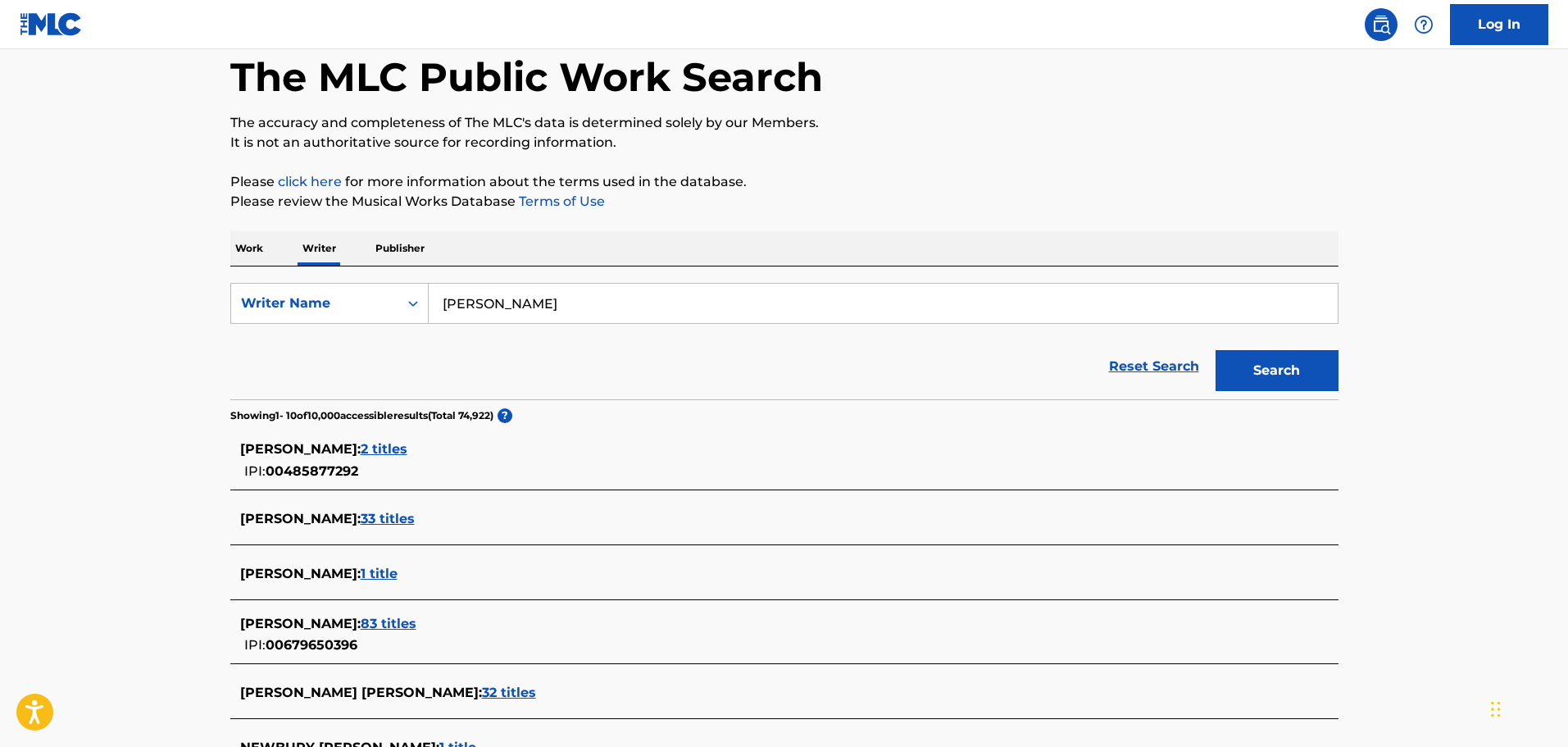
click at [386, 511] on span "33 titles" at bounding box center [388, 519] width 54 height 16
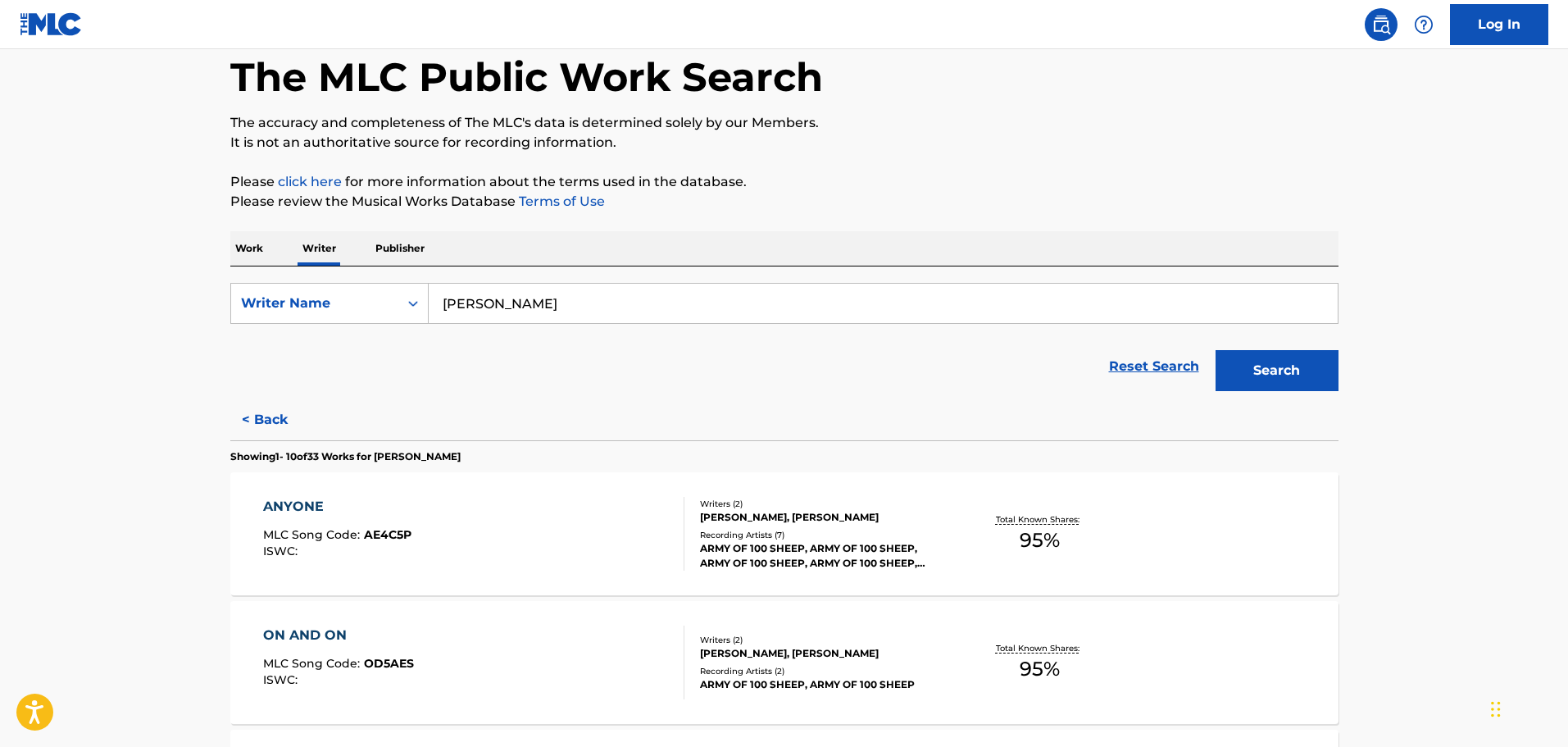
click at [244, 432] on button "< Back" at bounding box center [279, 419] width 98 height 41
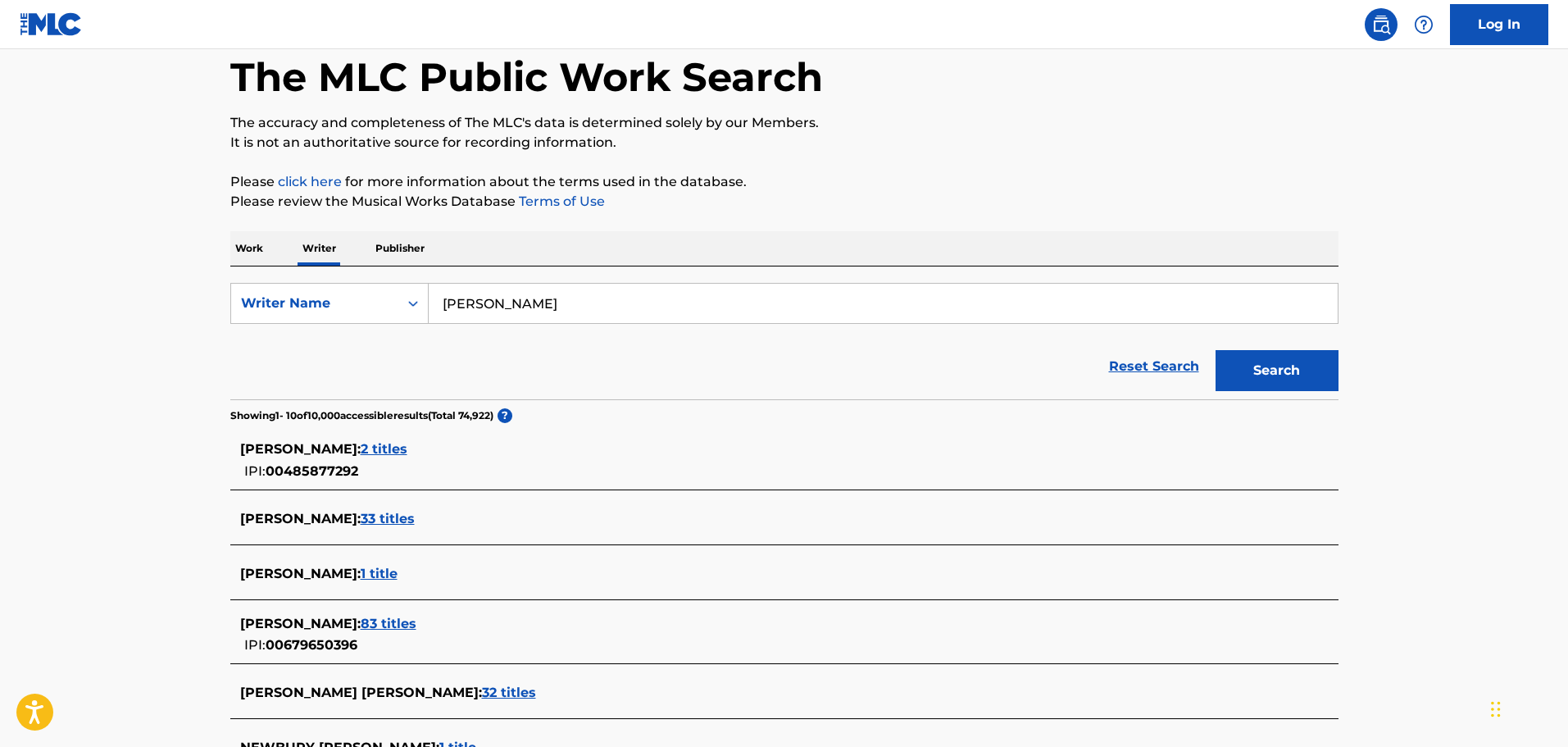
click at [254, 243] on p "Work" at bounding box center [249, 248] width 38 height 34
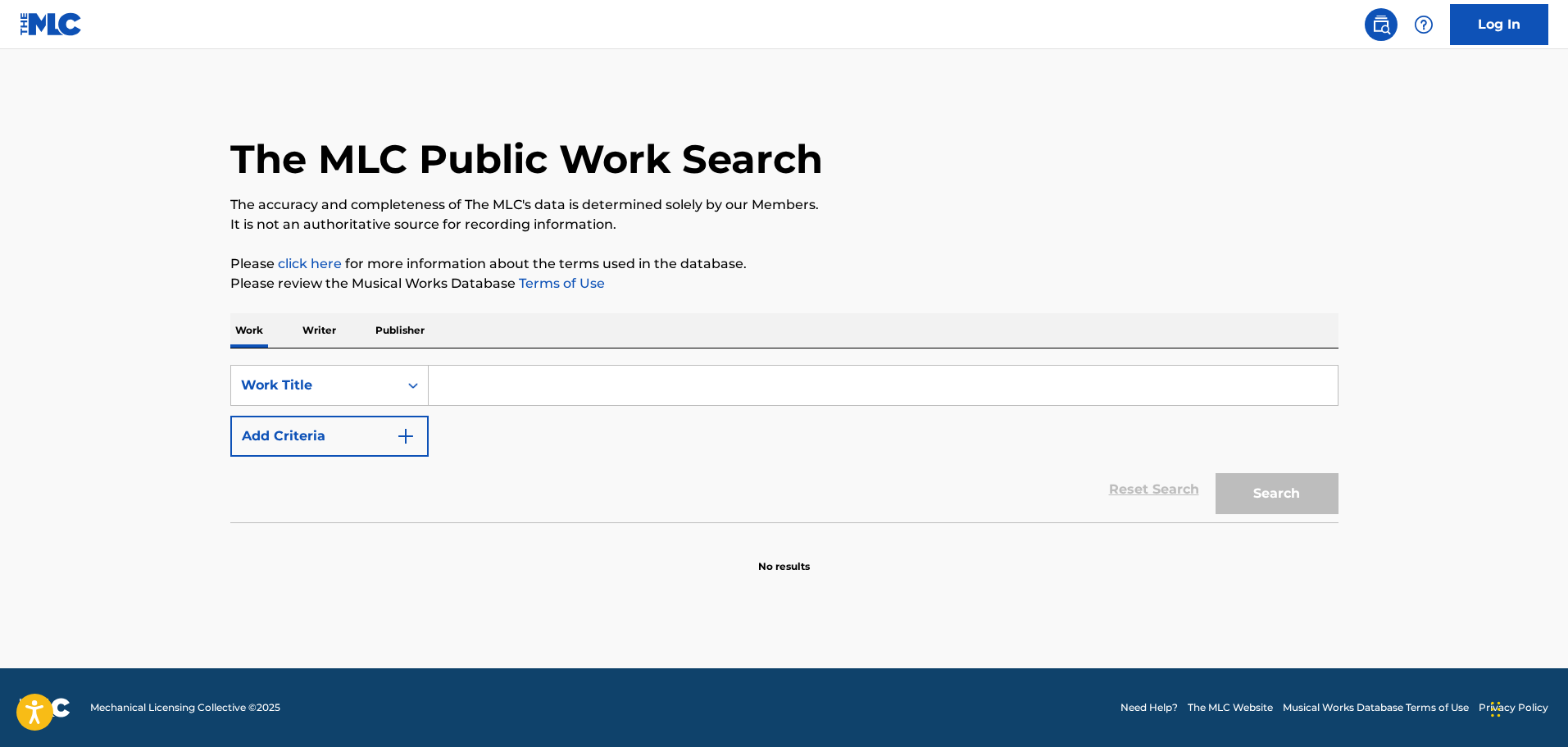
click at [244, 332] on p "Work" at bounding box center [249, 330] width 38 height 34
click at [419, 397] on div "Search Form" at bounding box center [413, 386] width 30 height 30
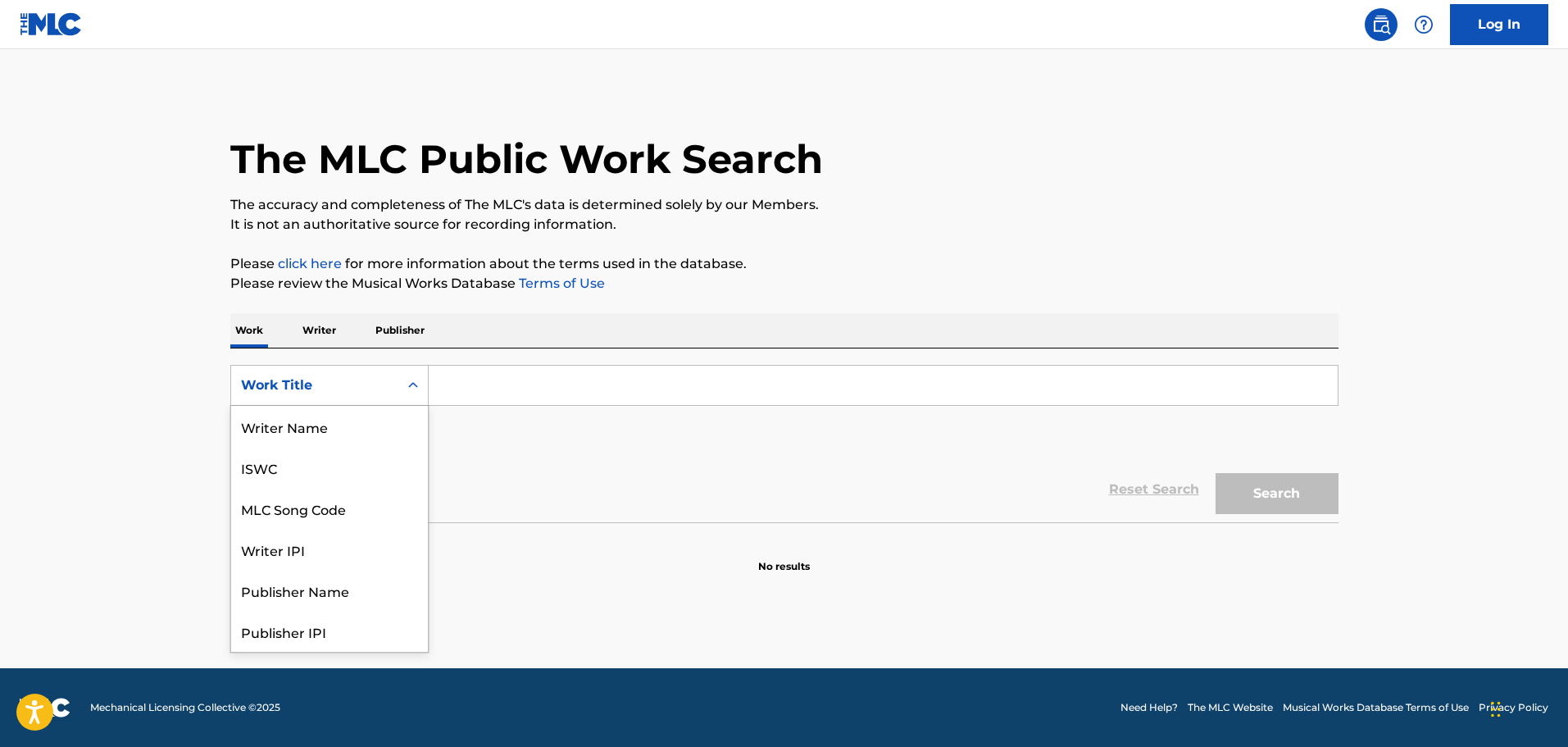
scroll to position [82, 0]
click at [419, 392] on icon "Search Form" at bounding box center [413, 385] width 17 height 17
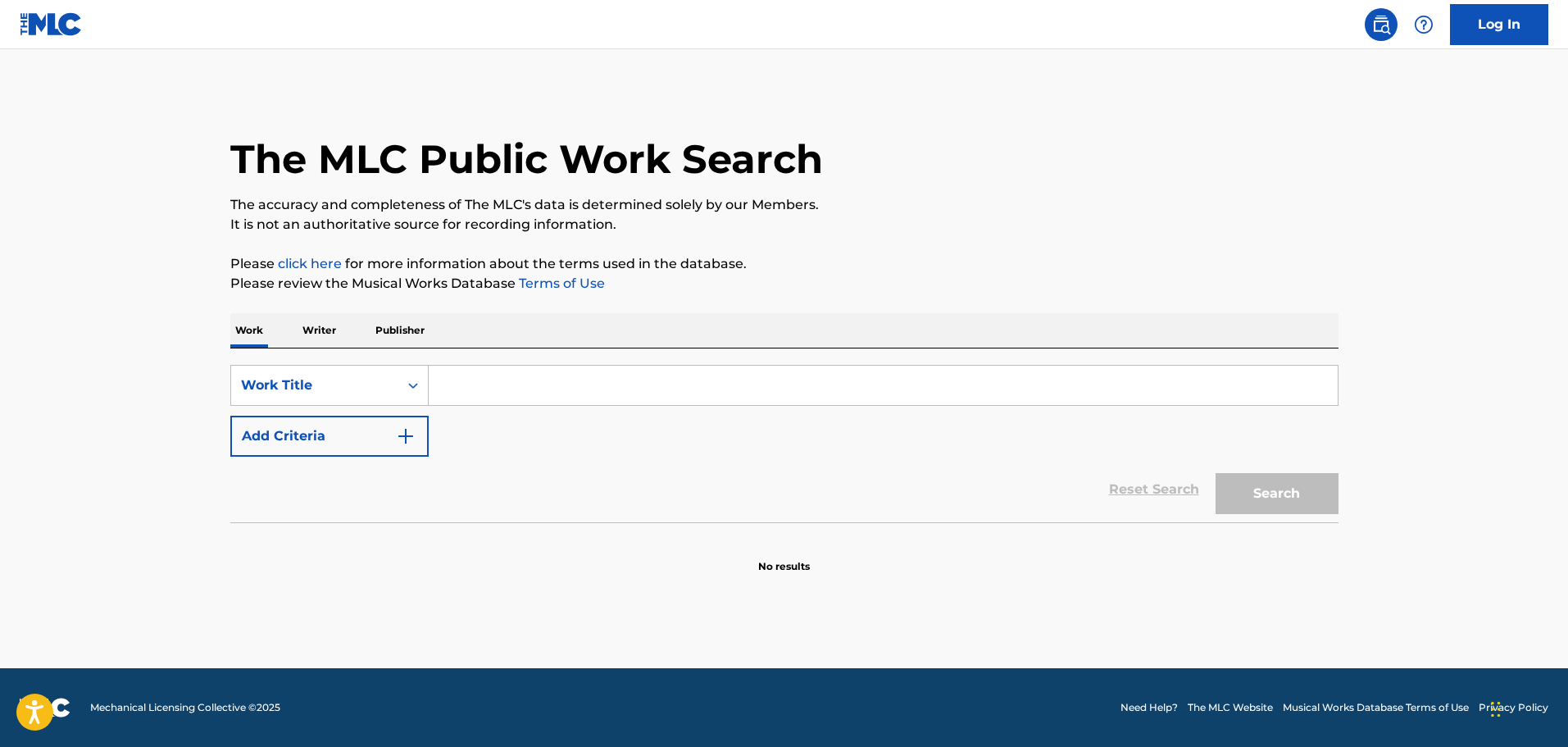
click at [451, 375] on input "Search Form" at bounding box center [883, 385] width 909 height 40
paste input "Body - [PERSON_NAME]"
type input "Body - [PERSON_NAME]"
click at [399, 430] on img "Search Form" at bounding box center [406, 436] width 19 height 19
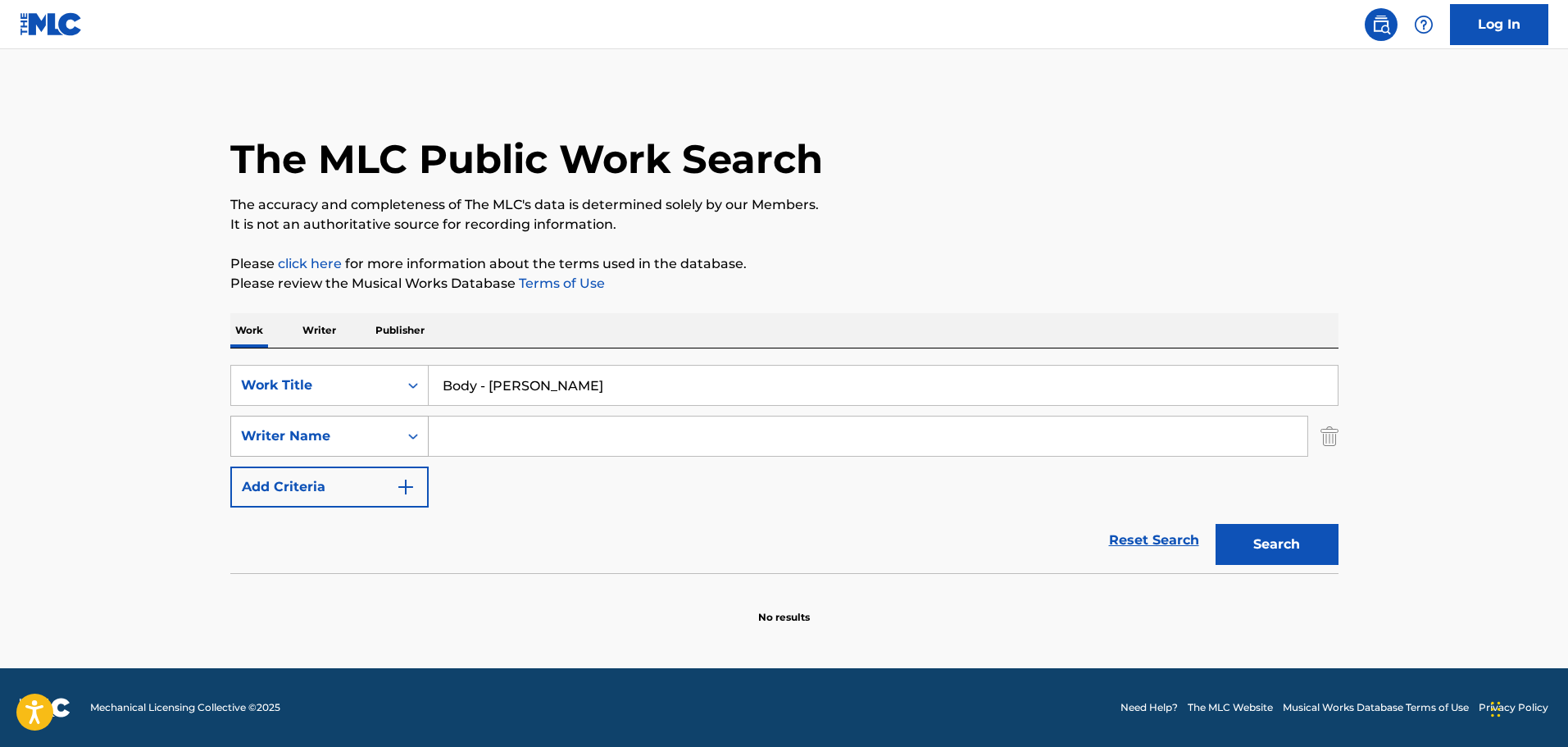
click at [397, 434] on div "Writer Name" at bounding box center [314, 436] width 167 height 31
click at [477, 435] on input "Search Form" at bounding box center [868, 436] width 878 height 40
click at [676, 436] on input "Search Form" at bounding box center [868, 436] width 878 height 40
paste input "[PERSON_NAME]"
type input "[PERSON_NAME]"
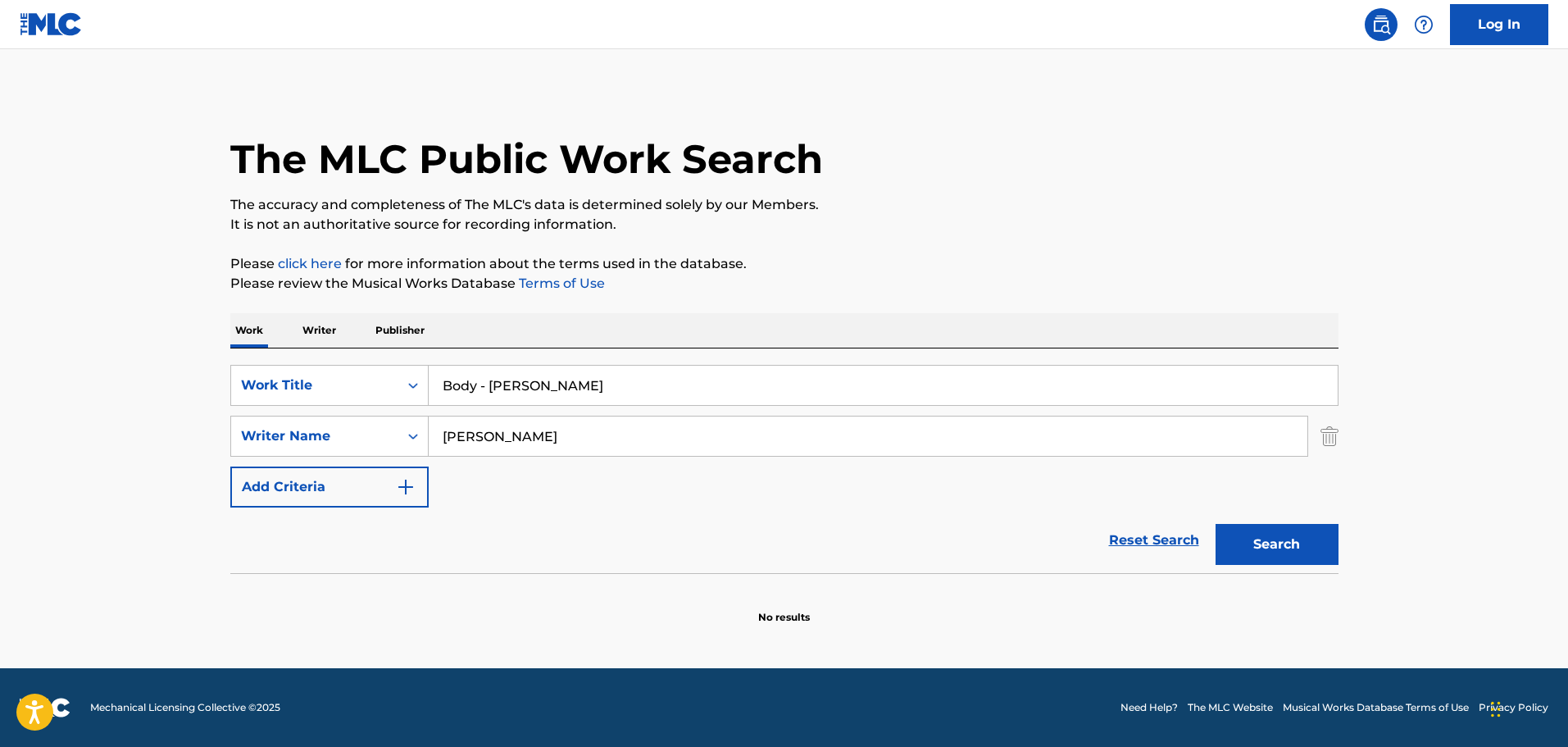
click at [1277, 545] on button "Search" at bounding box center [1277, 544] width 123 height 41
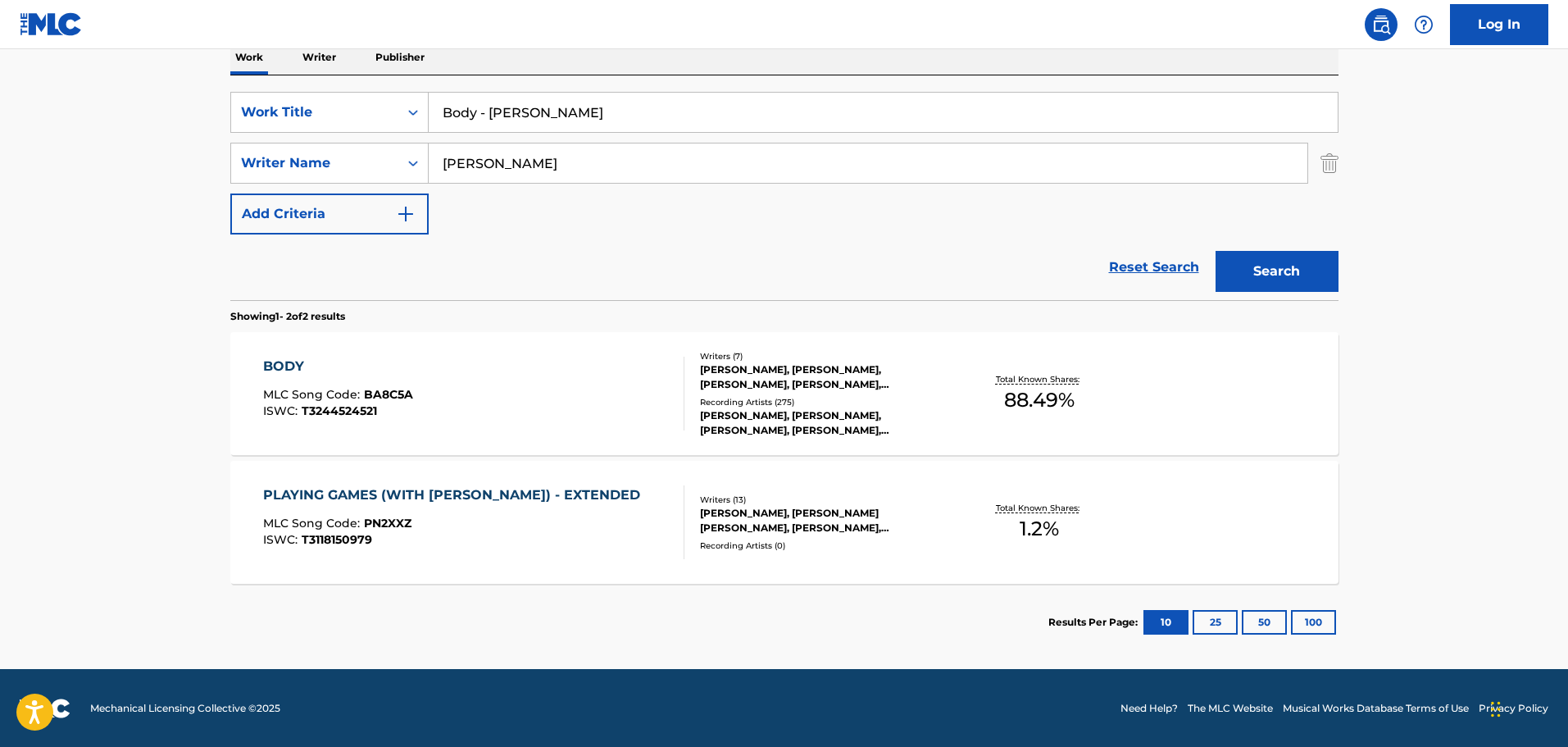
scroll to position [274, 0]
click at [601, 403] on div "BODY MLC Song Code : BA8C5A ISWC : T3244524521" at bounding box center [474, 393] width 422 height 74
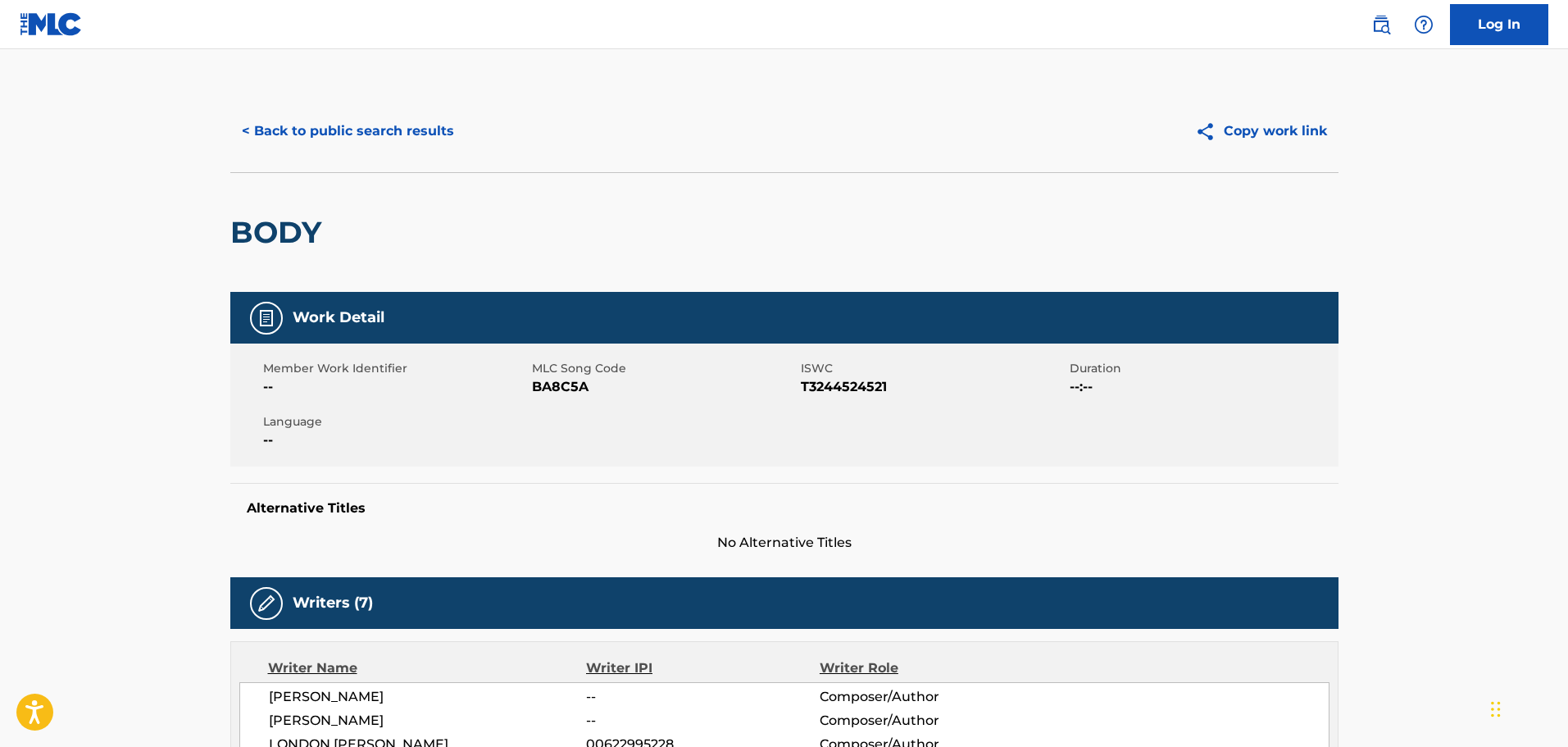
click at [1203, 127] on img at bounding box center [1209, 131] width 29 height 20
